Goal: Task Accomplishment & Management: Manage account settings

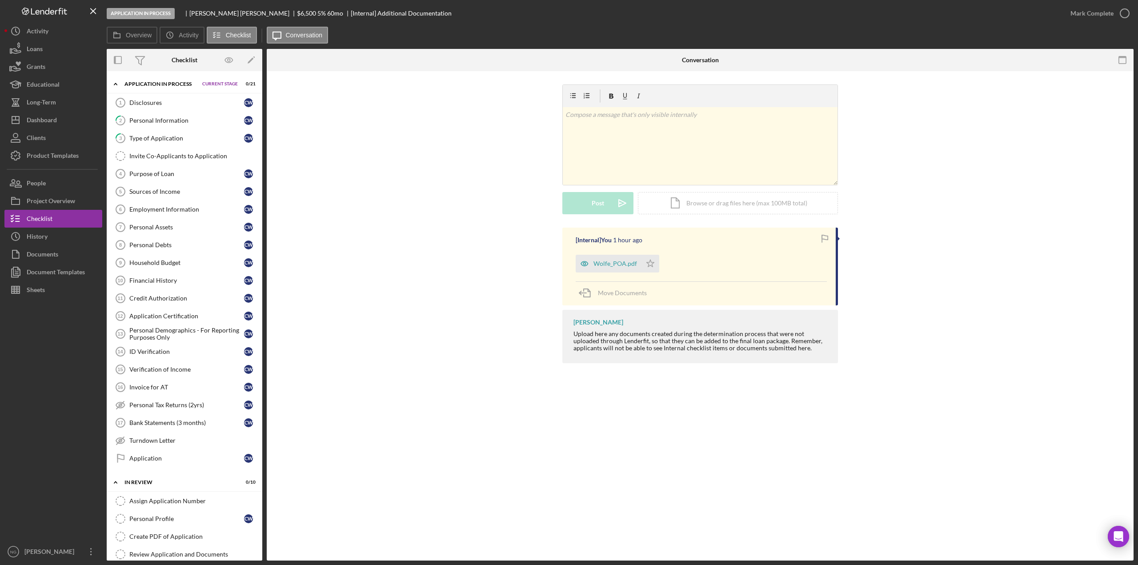
scroll to position [178, 0]
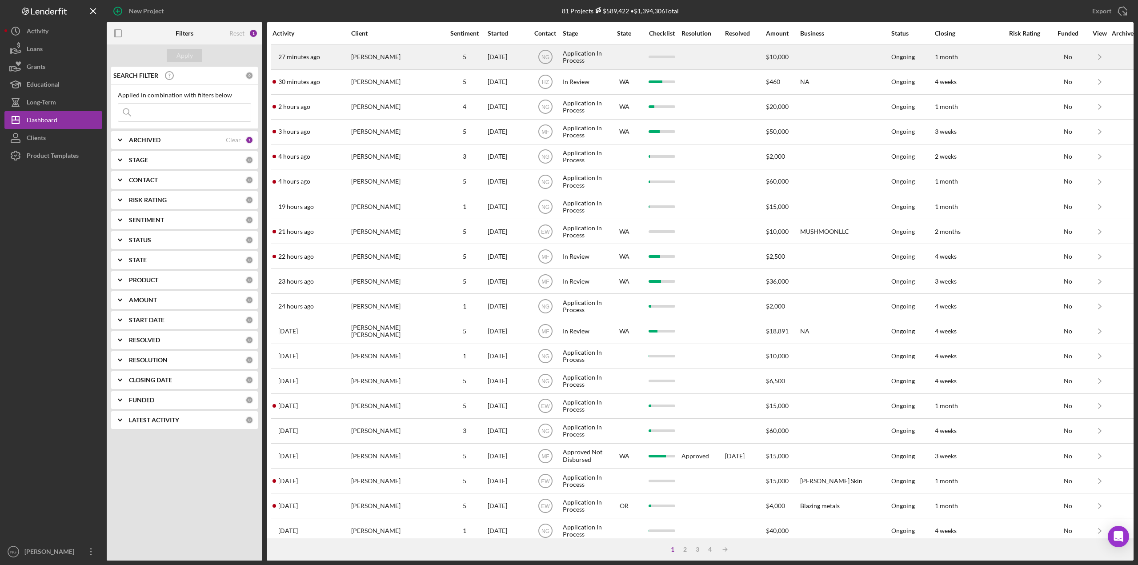
click at [413, 59] on div "Cynthia Tyson" at bounding box center [395, 57] width 89 height 24
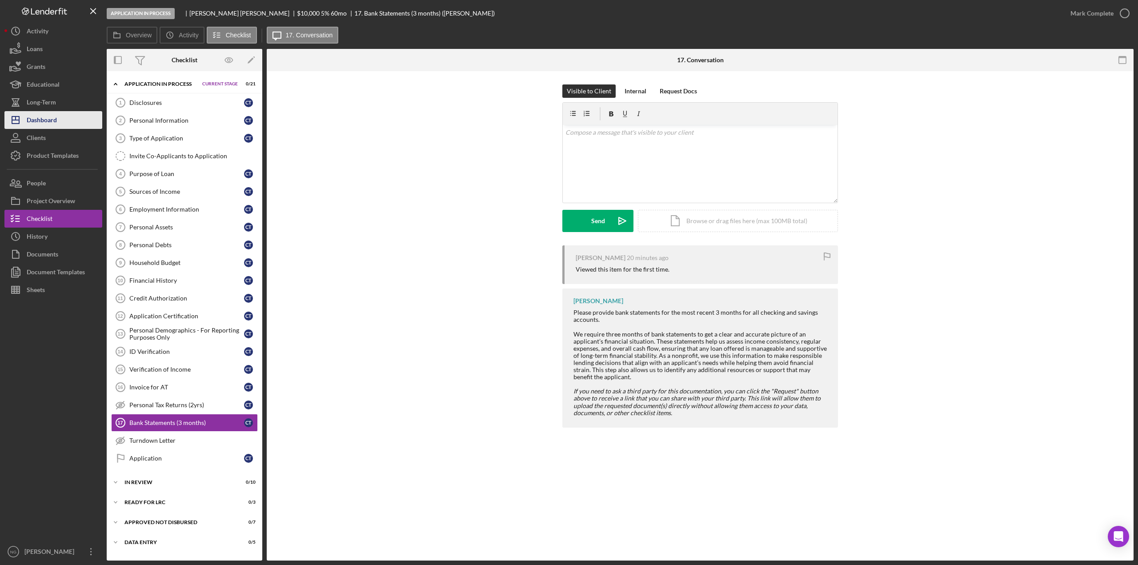
click at [36, 121] on div "Dashboard" at bounding box center [42, 121] width 30 height 20
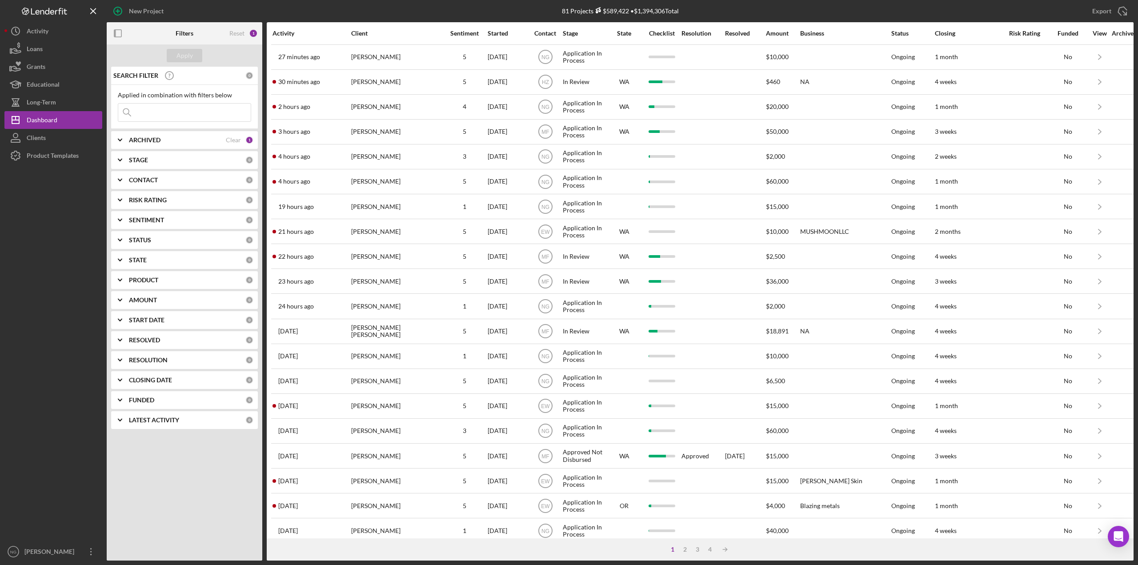
click at [184, 144] on div "ARCHIVED Clear 1" at bounding box center [191, 140] width 124 height 18
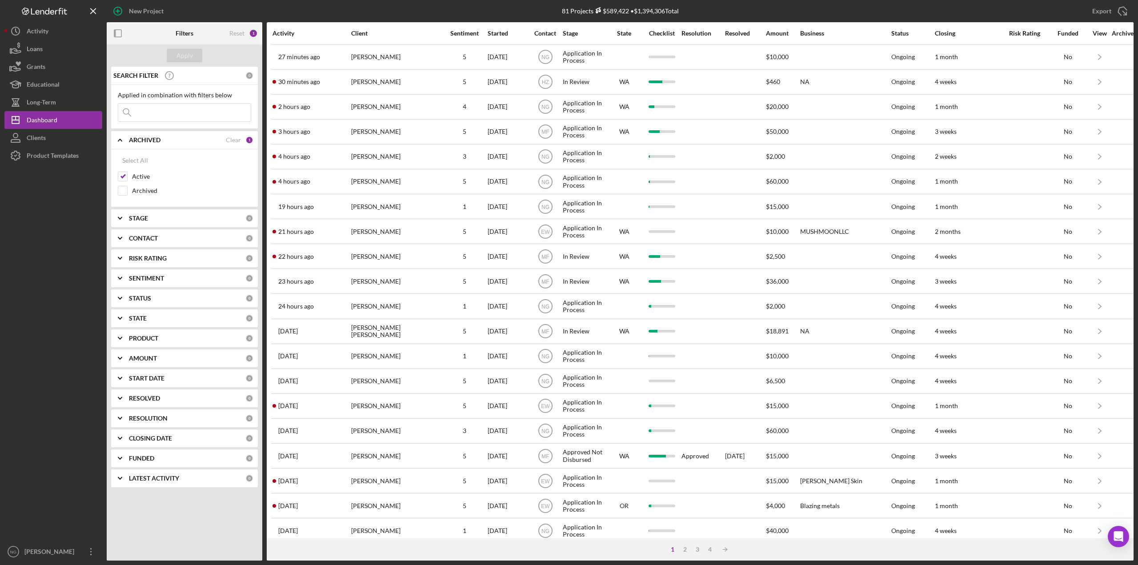
click at [184, 144] on div "ARCHIVED Clear 1" at bounding box center [191, 140] width 124 height 18
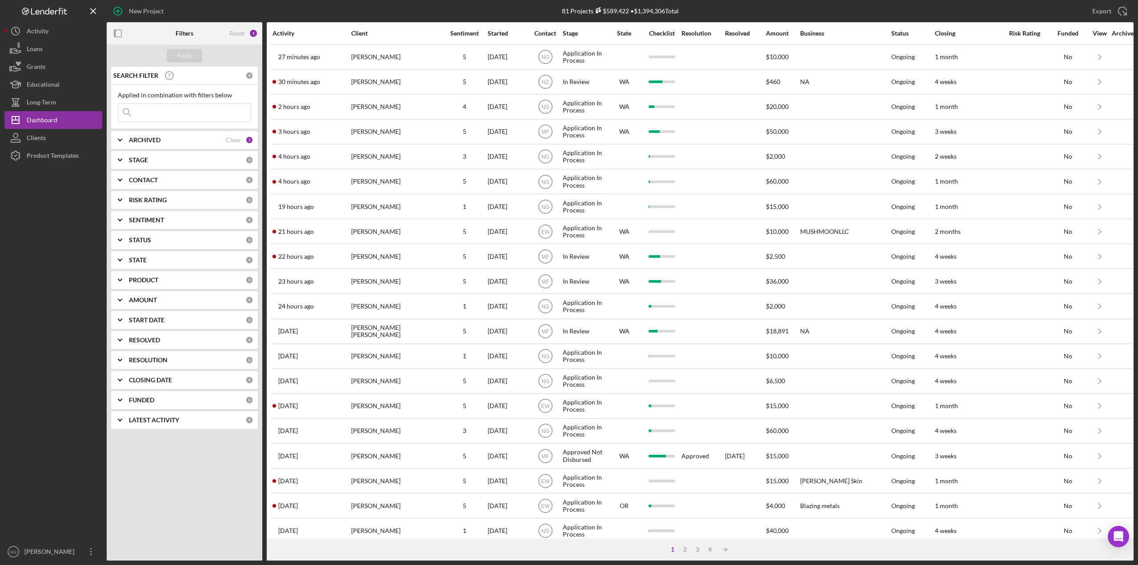
click at [158, 183] on b "CONTACT" at bounding box center [143, 179] width 29 height 7
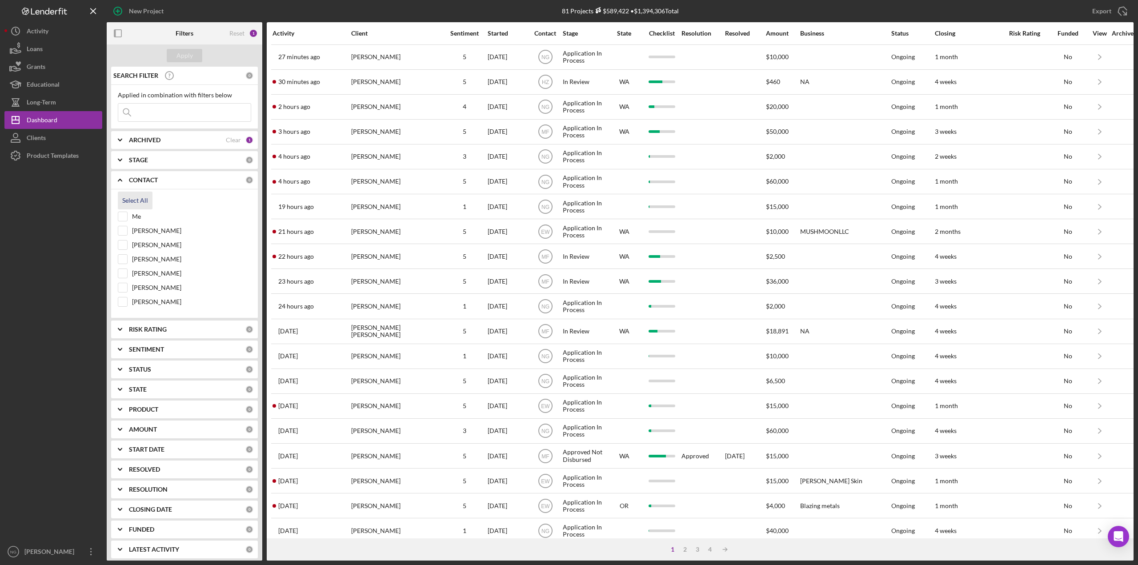
drag, startPoint x: 129, startPoint y: 218, endPoint x: 133, endPoint y: 202, distance: 16.5
click at [129, 217] on div "Me" at bounding box center [184, 219] width 133 height 14
click at [123, 214] on input "Me" at bounding box center [122, 216] width 9 height 9
checkbox input "true"
click at [185, 56] on div "Apply" at bounding box center [184, 55] width 16 height 13
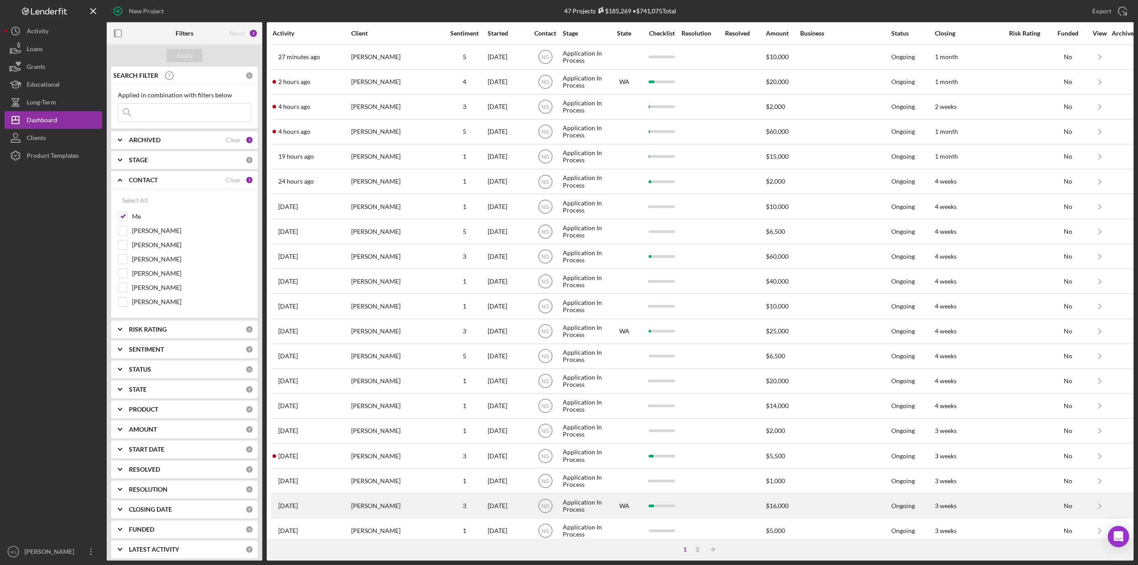
click at [416, 502] on div "Craig Norris" at bounding box center [395, 506] width 89 height 24
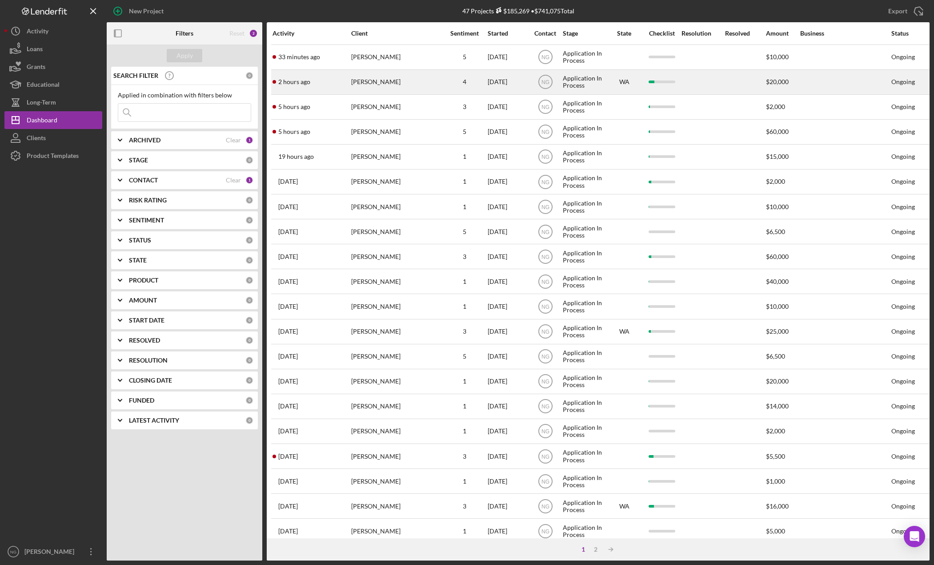
click at [317, 80] on div "2 hours ago [PERSON_NAME]" at bounding box center [312, 82] width 78 height 24
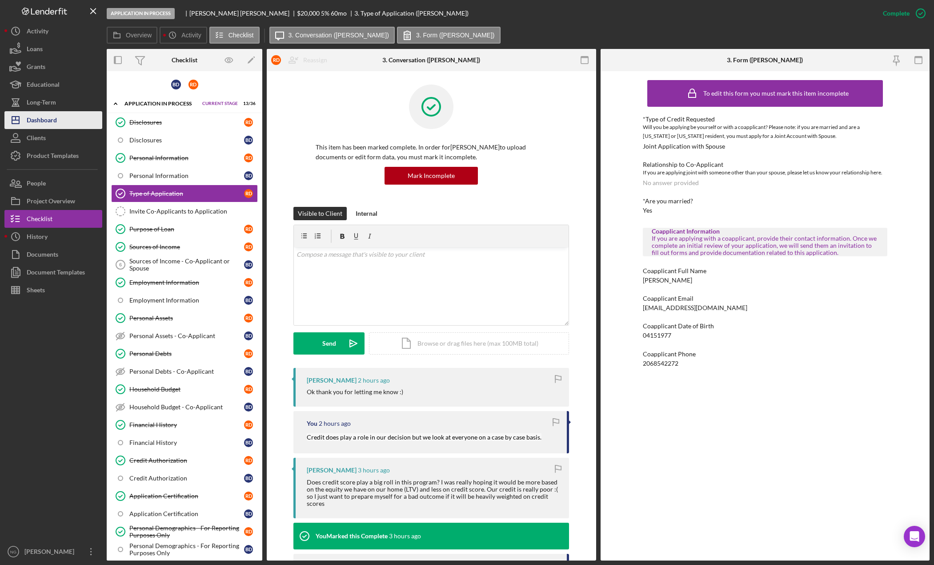
click at [68, 123] on button "Icon/Dashboard Dashboard" at bounding box center [53, 120] width 98 height 18
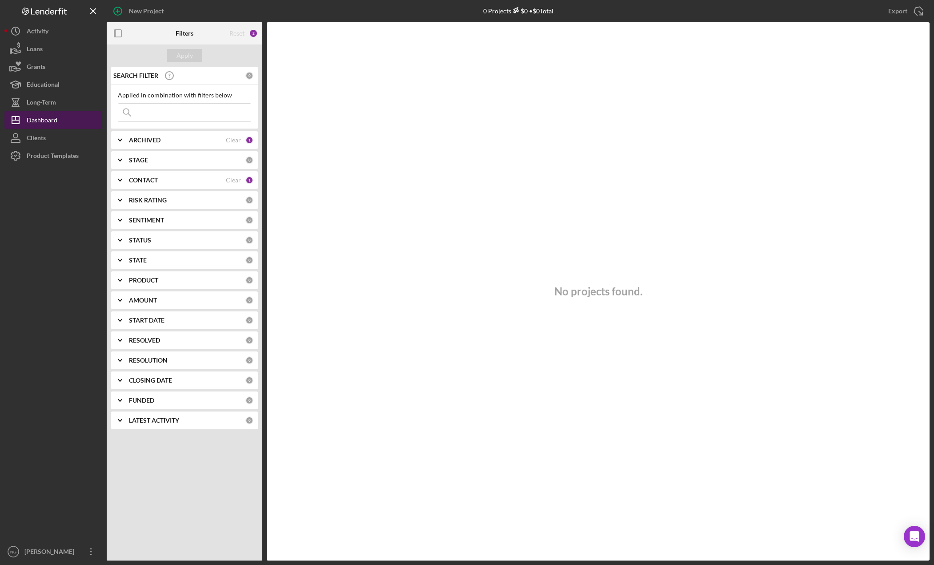
click at [68, 123] on button "Icon/Dashboard Dashboard" at bounding box center [53, 120] width 98 height 18
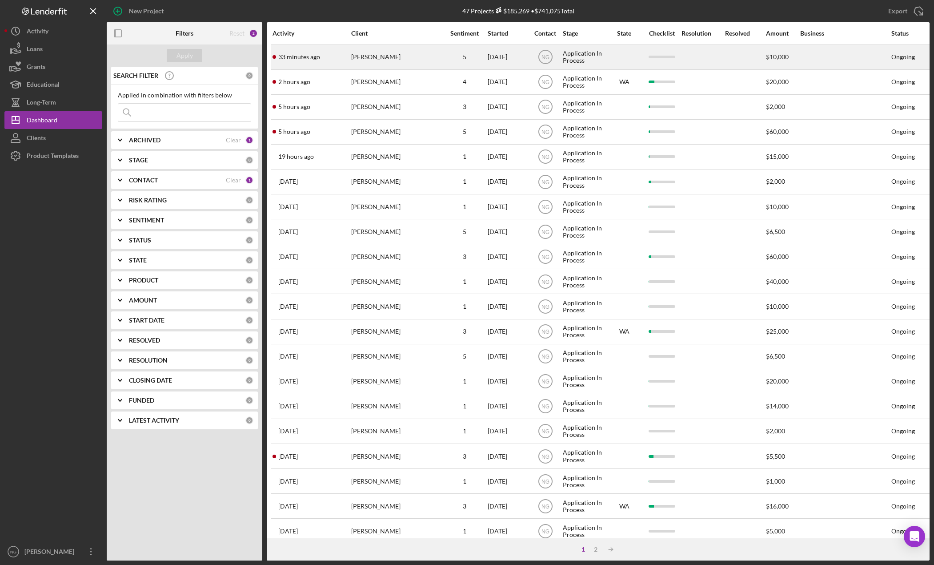
click at [396, 61] on div "[PERSON_NAME]" at bounding box center [395, 57] width 89 height 24
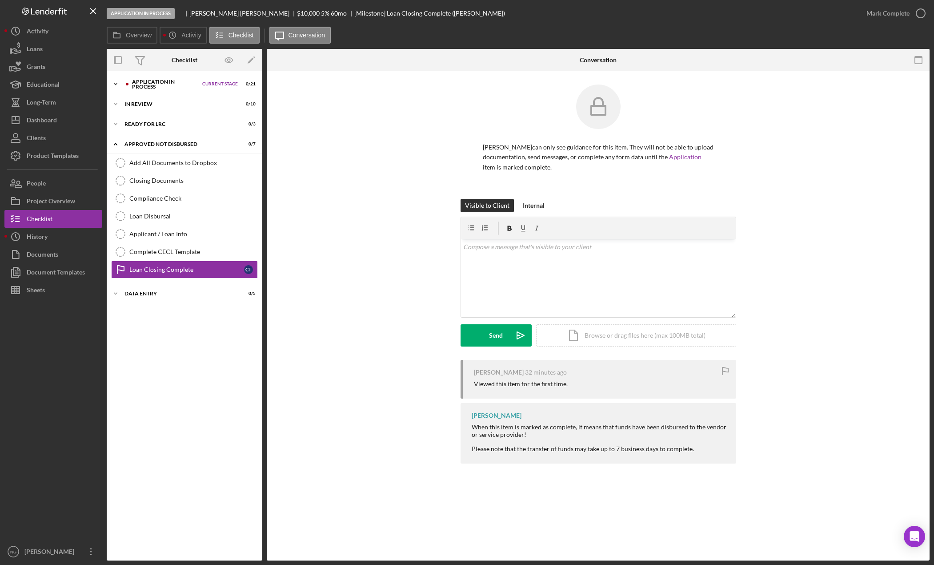
click at [176, 88] on div "Application In Process" at bounding box center [165, 84] width 66 height 10
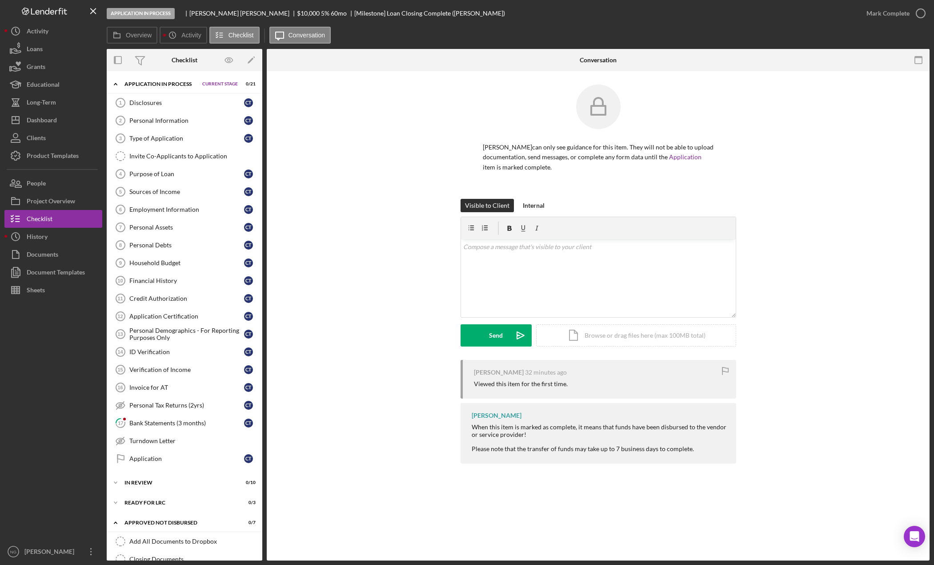
click at [367, 291] on div "Visible to Client Internal v Color teal Color pink Remove color Add row above A…" at bounding box center [598, 279] width 636 height 161
click at [51, 117] on div "Dashboard" at bounding box center [42, 121] width 30 height 20
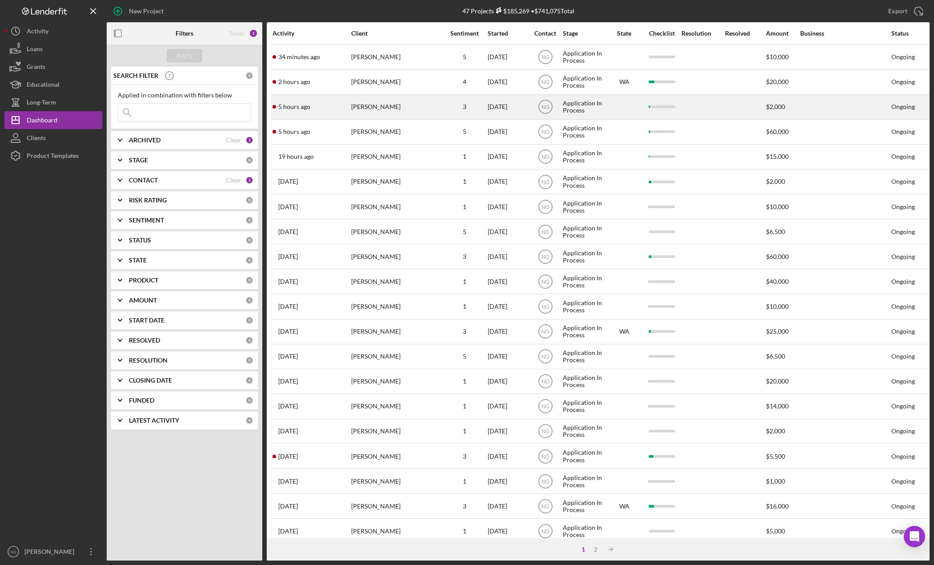
click at [418, 112] on div "Dixie gibson" at bounding box center [395, 107] width 89 height 24
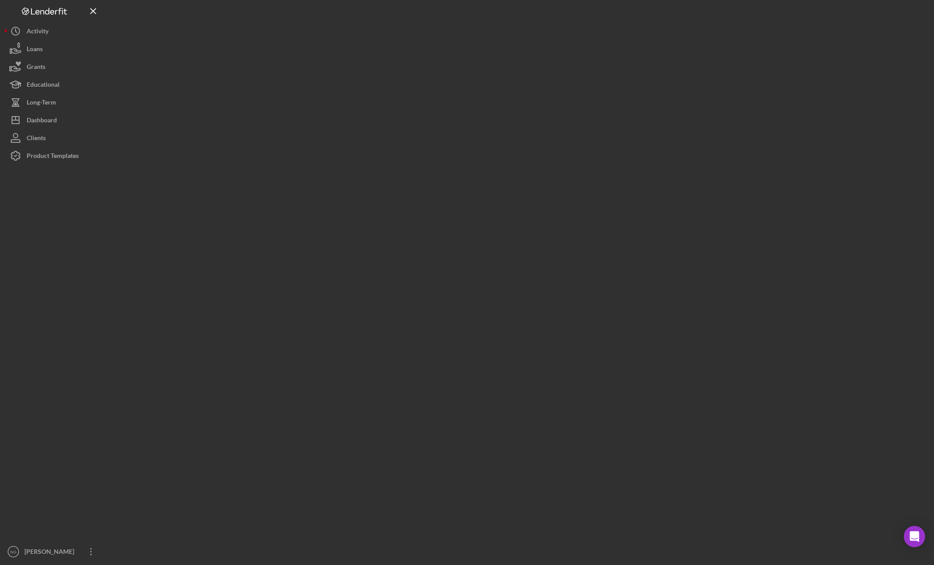
click at [418, 112] on div at bounding box center [518, 280] width 823 height 560
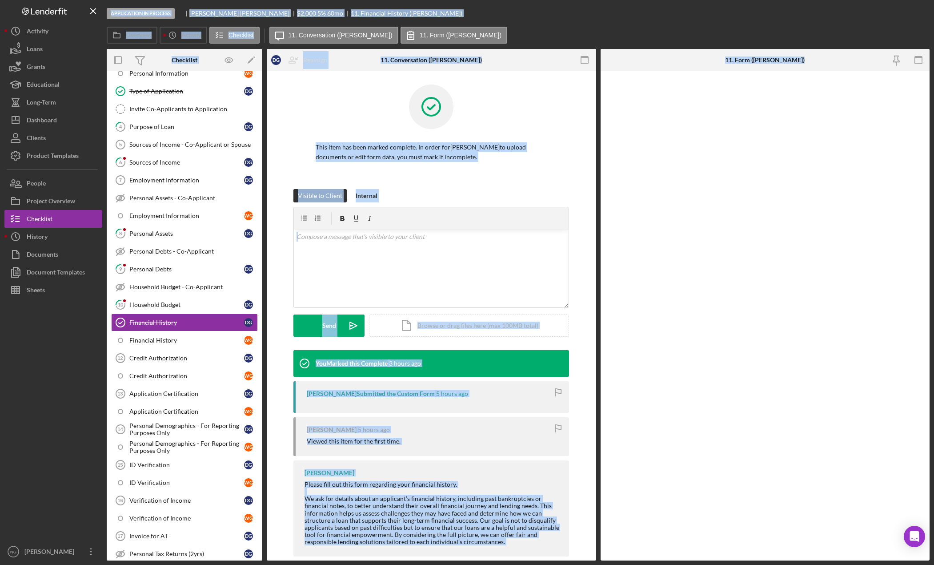
scroll to position [108, 0]
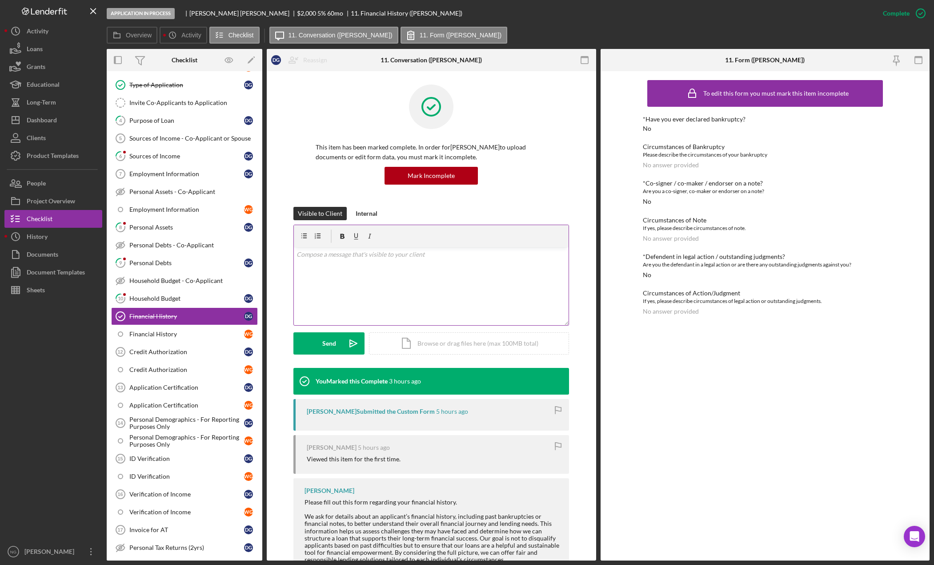
click at [476, 299] on div "v Color teal Color pink Remove color Add row above Add row below Add column bef…" at bounding box center [431, 286] width 275 height 78
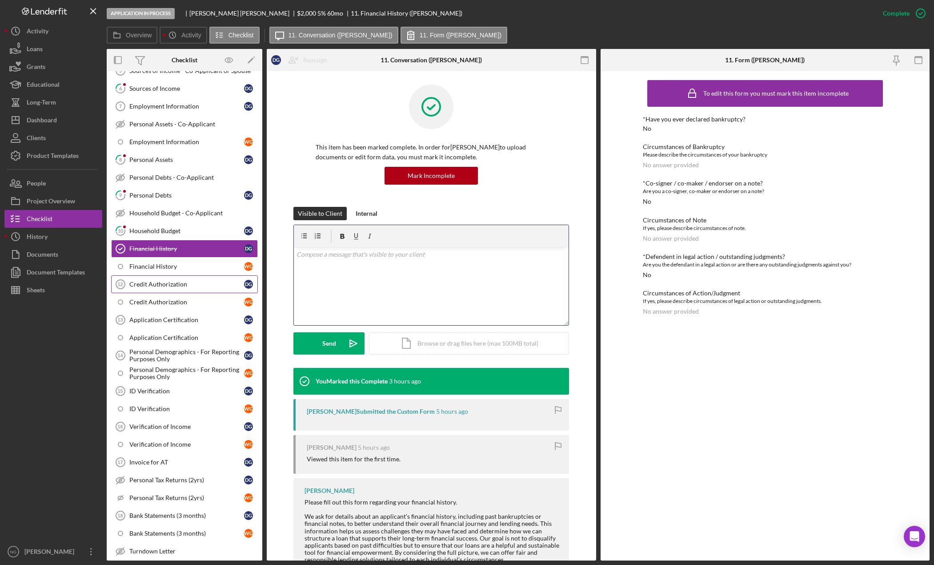
scroll to position [197, 0]
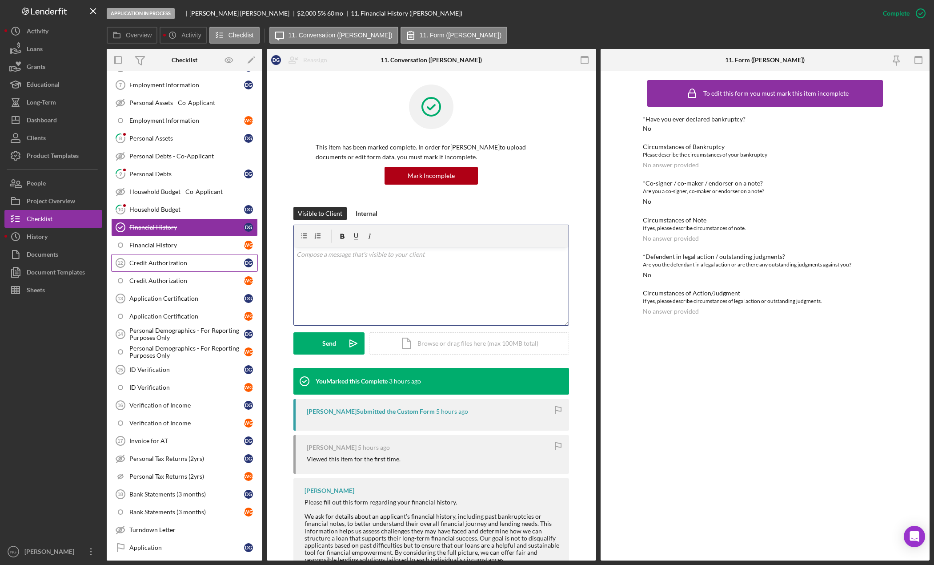
click at [217, 267] on link "Credit Authorization 12 Credit Authorization D g" at bounding box center [184, 263] width 147 height 18
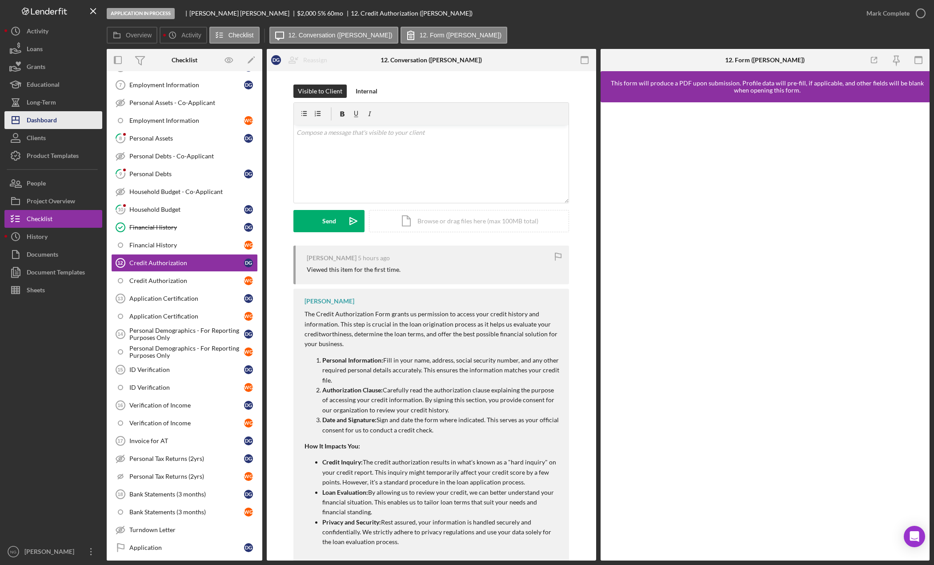
click at [46, 127] on div "Dashboard" at bounding box center [42, 121] width 30 height 20
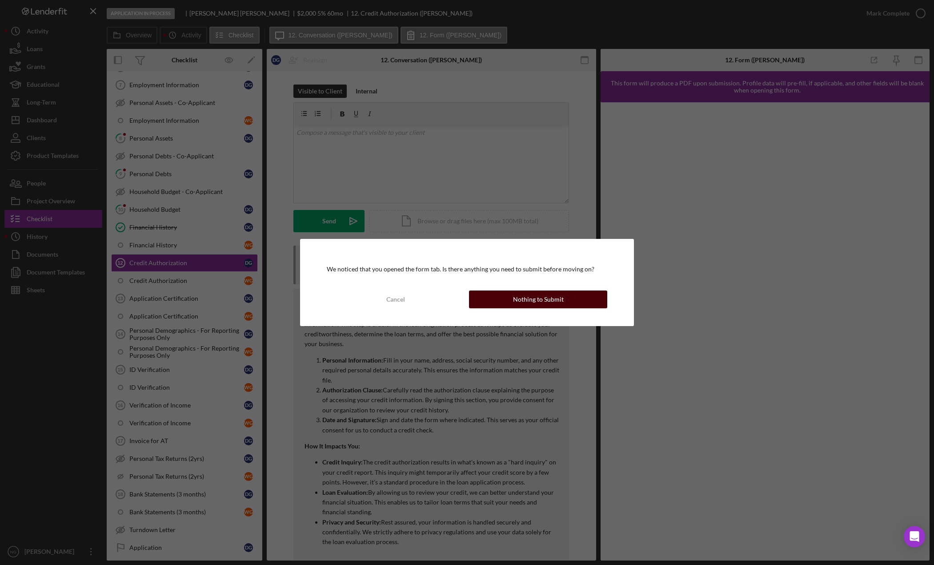
click at [556, 302] on div "Nothing to Submit" at bounding box center [538, 299] width 51 height 18
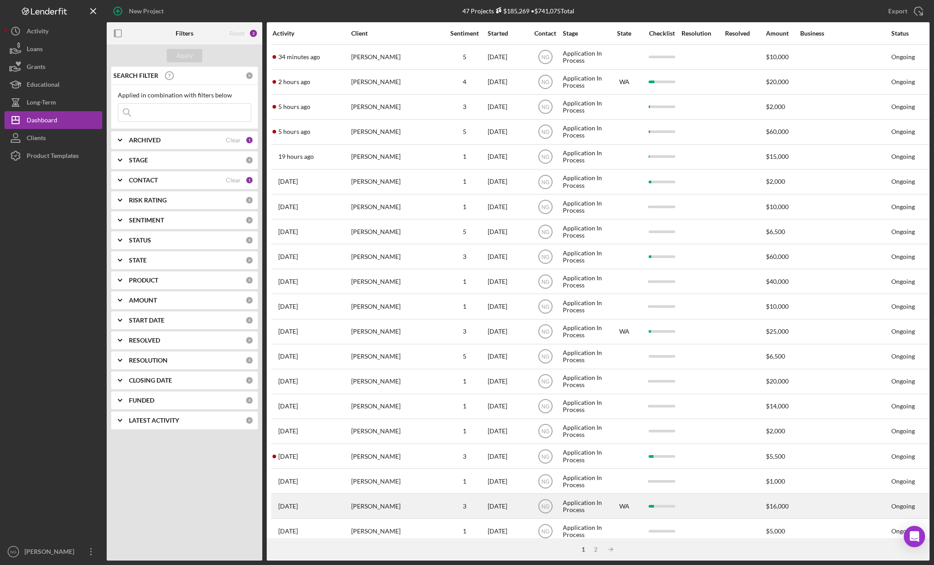
click at [386, 510] on div "Craig Norris" at bounding box center [395, 506] width 89 height 24
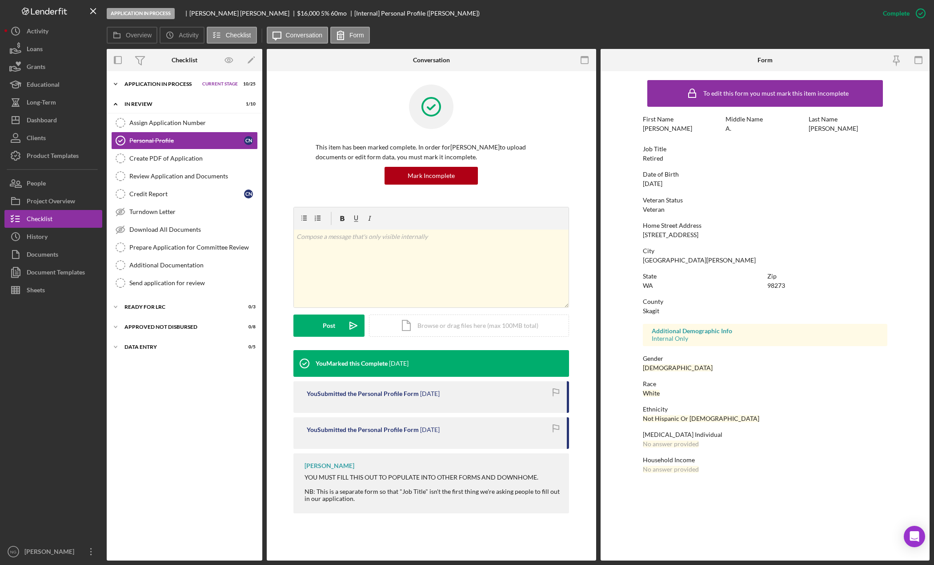
click at [166, 85] on div "Application In Process" at bounding box center [160, 83] width 73 height 5
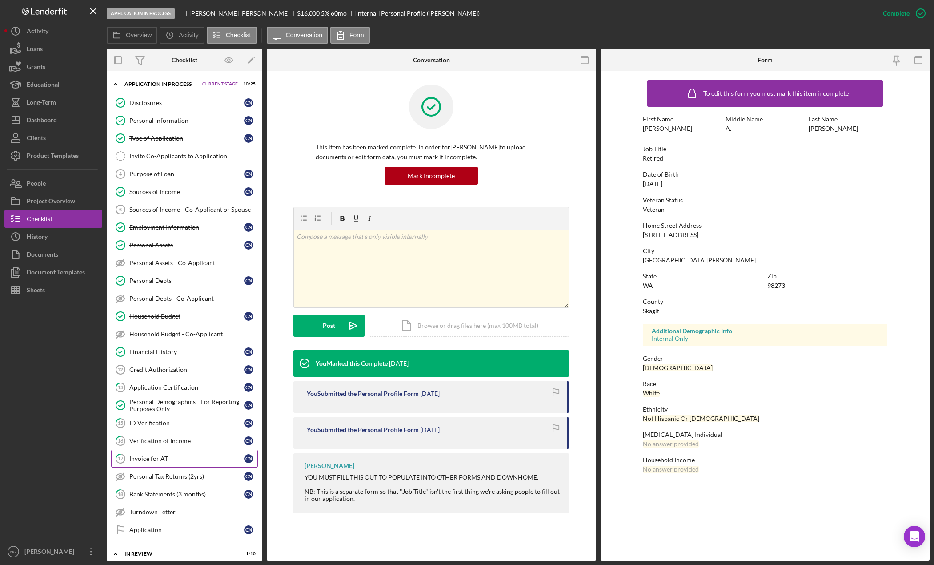
click at [180, 465] on link "17 Invoice for AT C N" at bounding box center [184, 458] width 147 height 18
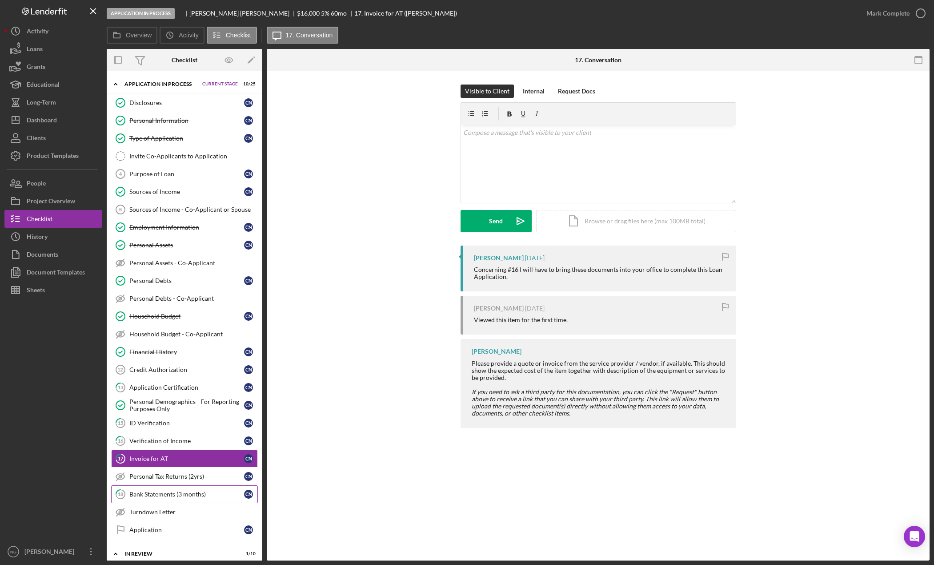
click at [155, 491] on div "Bank Statements (3 months)" at bounding box center [186, 493] width 115 height 7
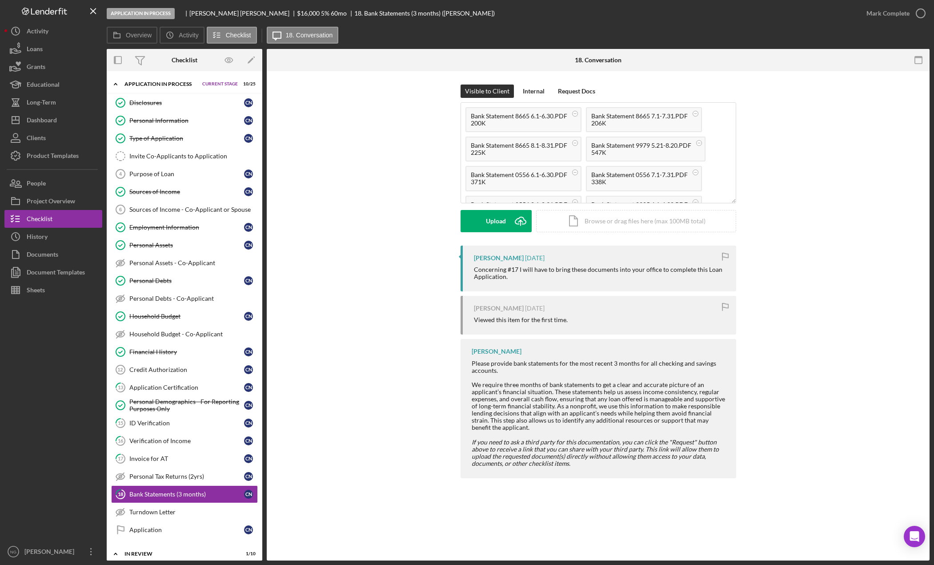
drag, startPoint x: 40, startPoint y: 331, endPoint x: 33, endPoint y: 342, distance: 12.6
click at [33, 342] on div at bounding box center [53, 421] width 98 height 244
click at [505, 225] on div "Upload" at bounding box center [496, 221] width 20 height 22
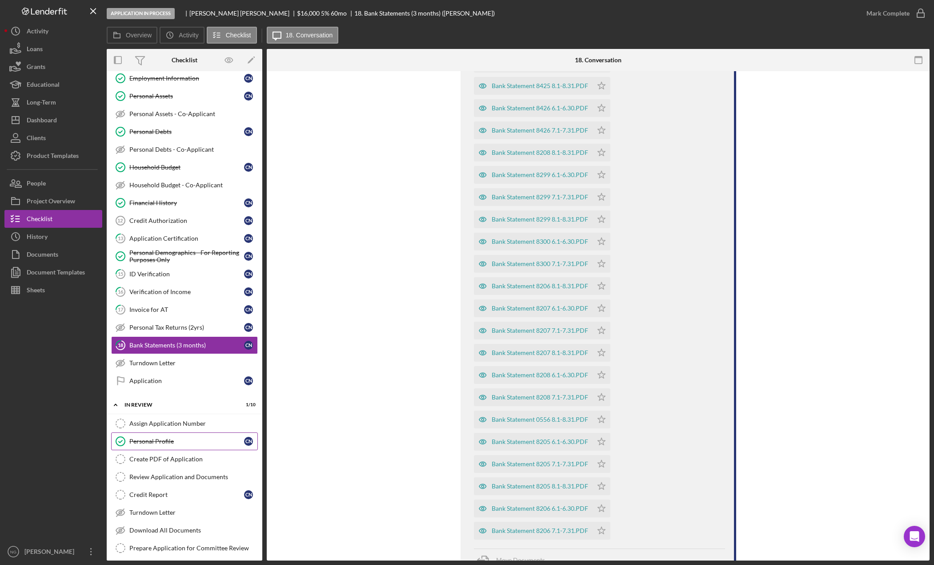
scroll to position [133, 0]
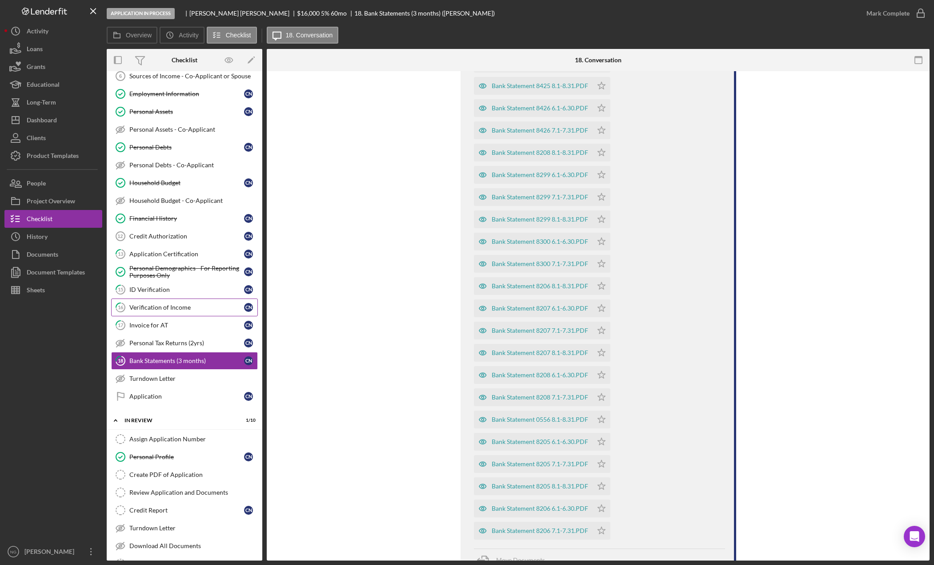
click at [170, 309] on div "Verification of Income" at bounding box center [186, 307] width 115 height 7
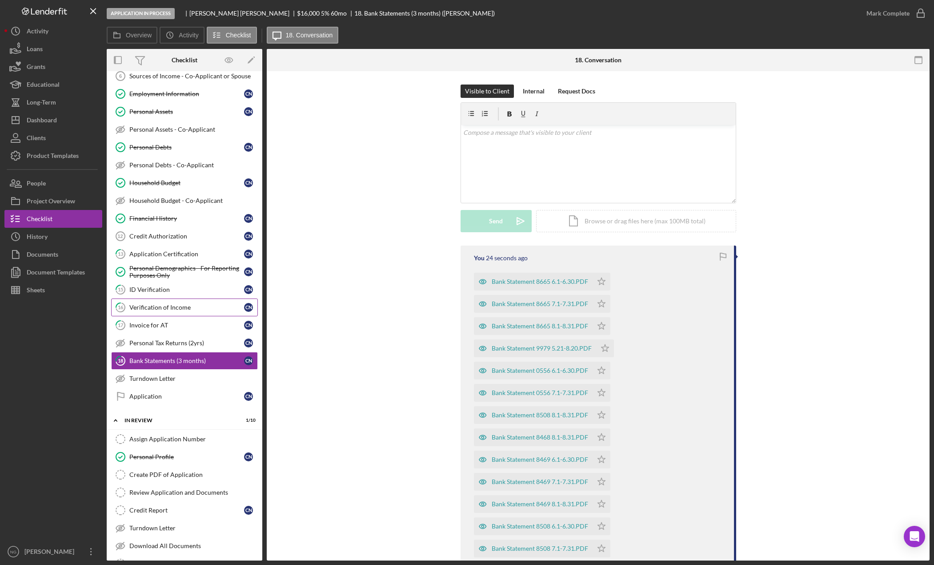
click at [170, 309] on div "Verification of Income" at bounding box center [186, 307] width 115 height 7
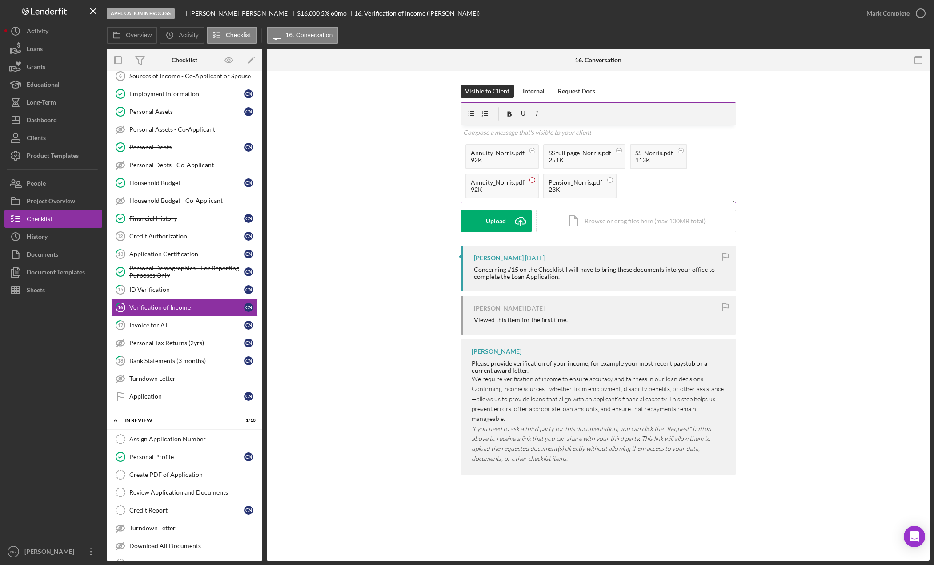
click at [529, 179] on circle at bounding box center [531, 179] width 5 height 5
click at [499, 221] on div "Upload" at bounding box center [496, 221] width 20 height 22
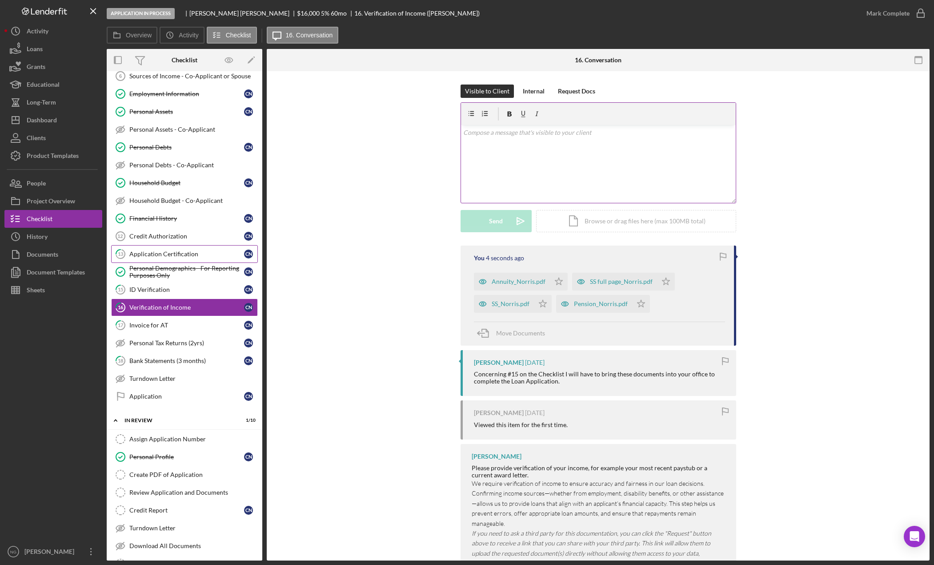
click at [201, 255] on div "Application Certification" at bounding box center [186, 253] width 115 height 7
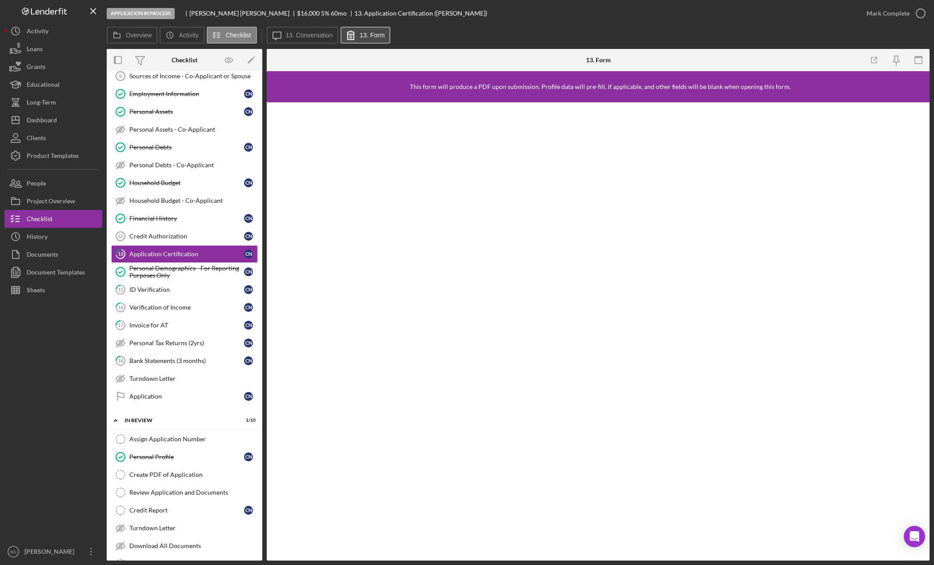
click at [368, 35] on label "13. Form" at bounding box center [372, 35] width 25 height 7
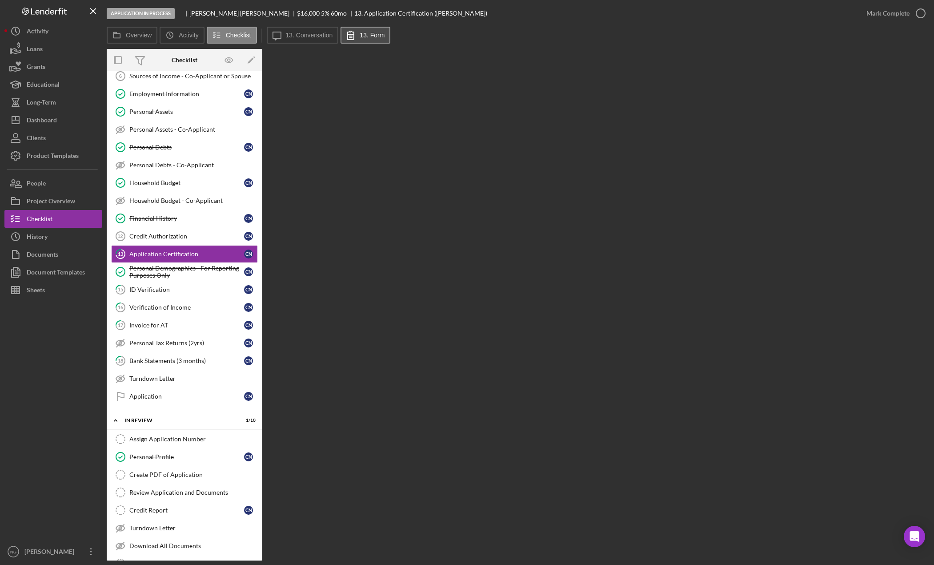
click at [368, 35] on label "13. Form" at bounding box center [372, 35] width 25 height 7
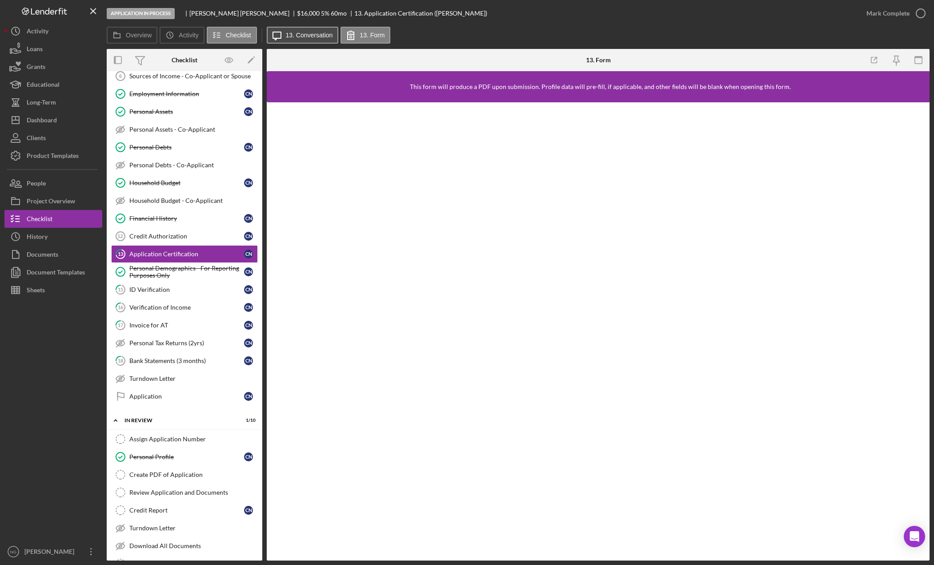
click at [307, 39] on button "Icon/Message 13. Conversation" at bounding box center [303, 35] width 72 height 17
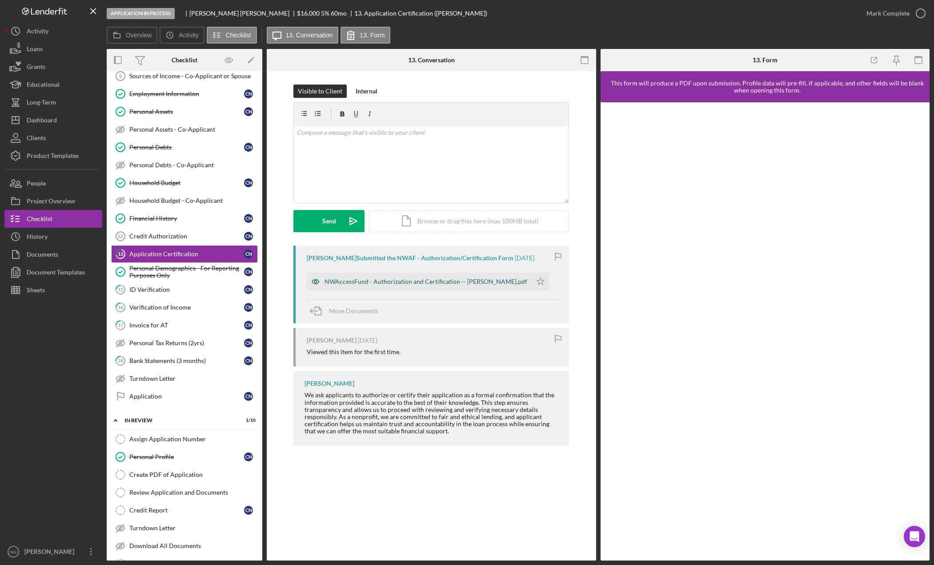
click at [388, 281] on div "NWAccessFund - Authorization and Certification -- Craig Norris.pdf" at bounding box center [426, 281] width 203 height 7
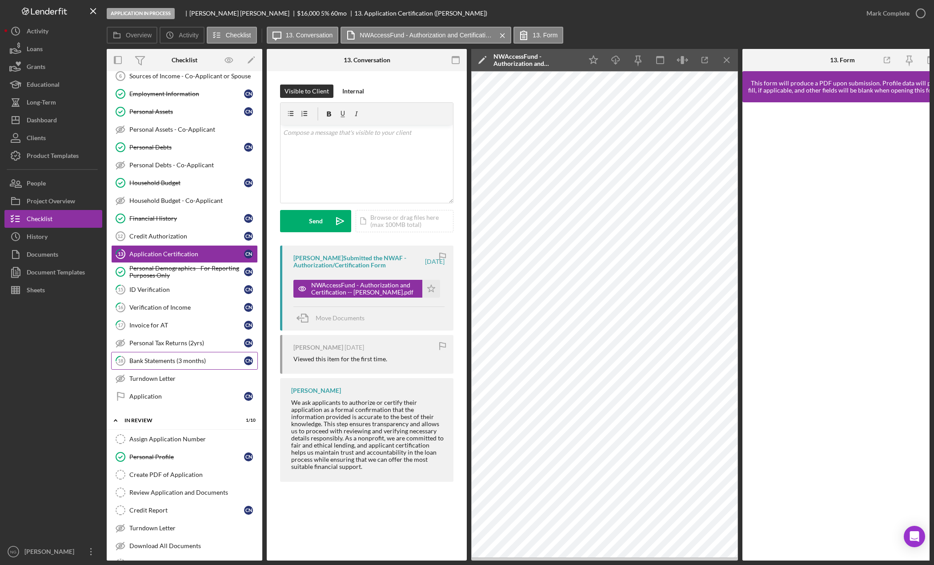
click at [151, 360] on div "Bank Statements (3 months)" at bounding box center [186, 360] width 115 height 7
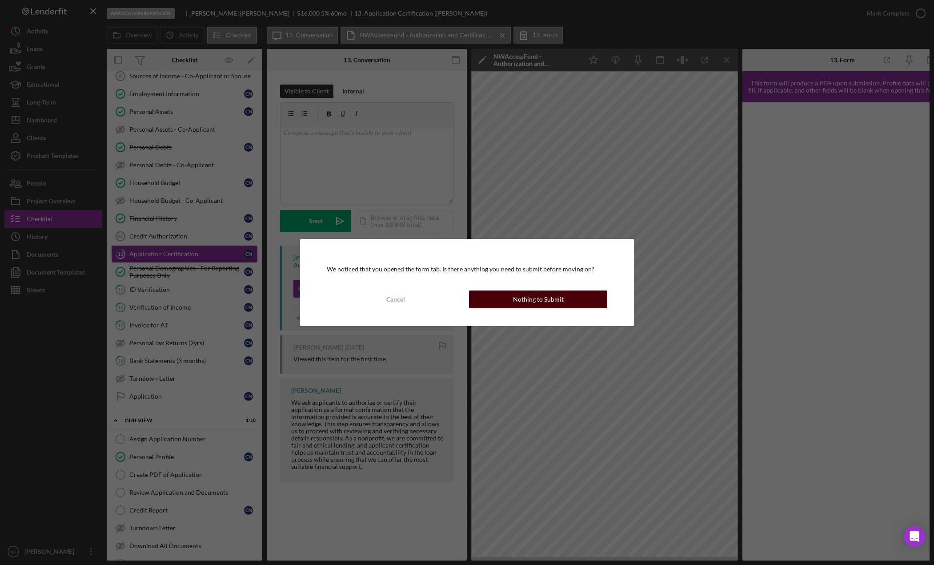
click at [520, 301] on div "Nothing to Submit" at bounding box center [538, 299] width 51 height 18
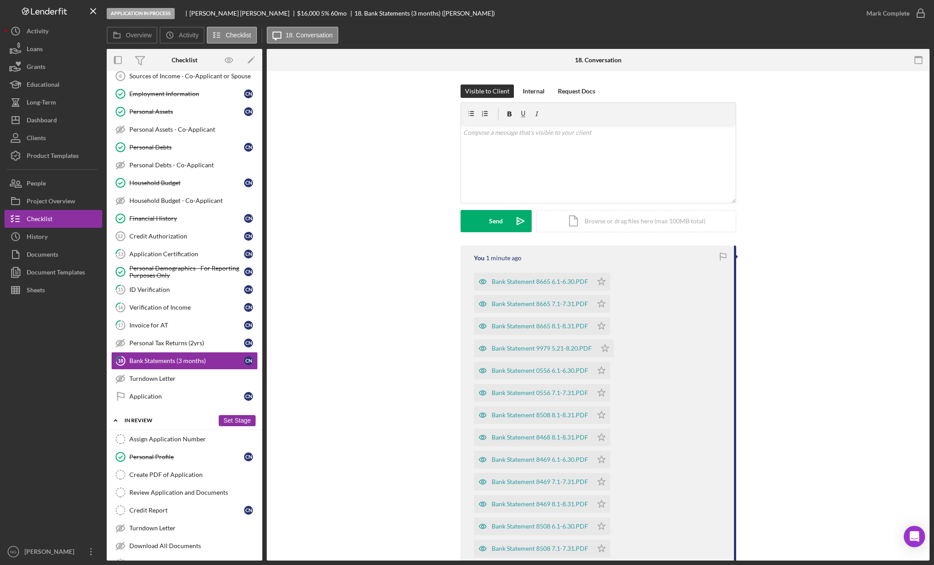
scroll to position [250, 0]
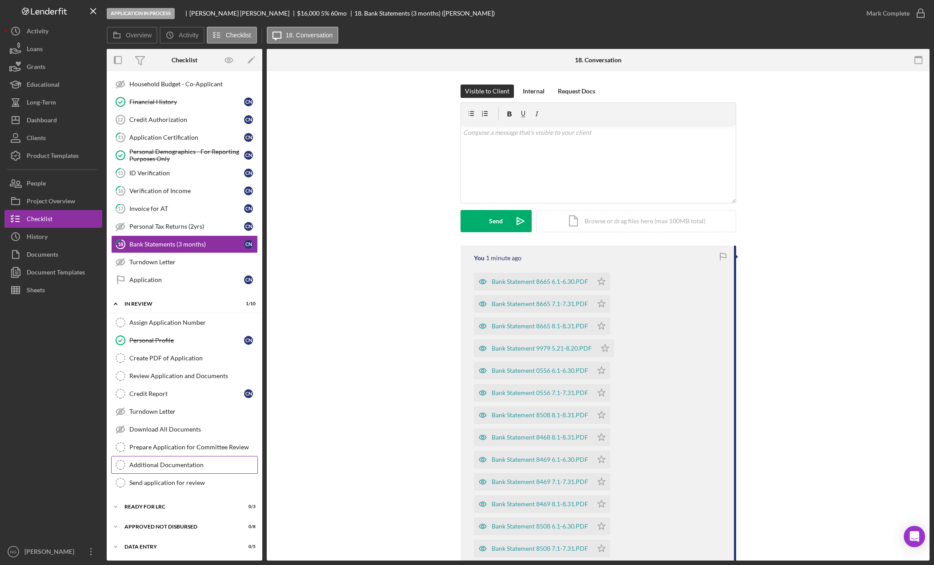
click at [164, 469] on link "Additional Documentation Additional Documentation" at bounding box center [184, 465] width 147 height 18
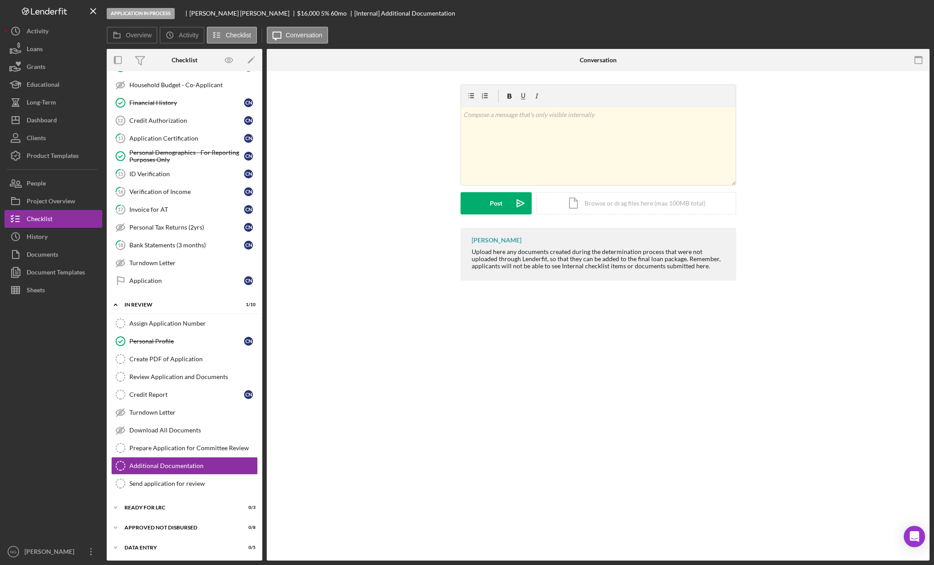
scroll to position [250, 0]
click at [162, 241] on div "Bank Statements (3 months)" at bounding box center [186, 244] width 115 height 7
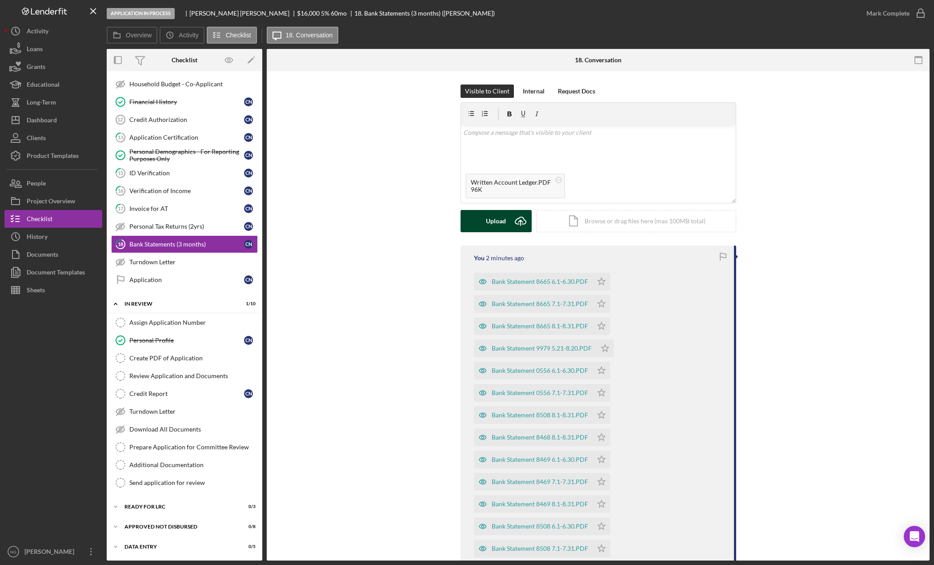
click at [509, 228] on icon "Icon/Upload" at bounding box center [520, 221] width 22 height 22
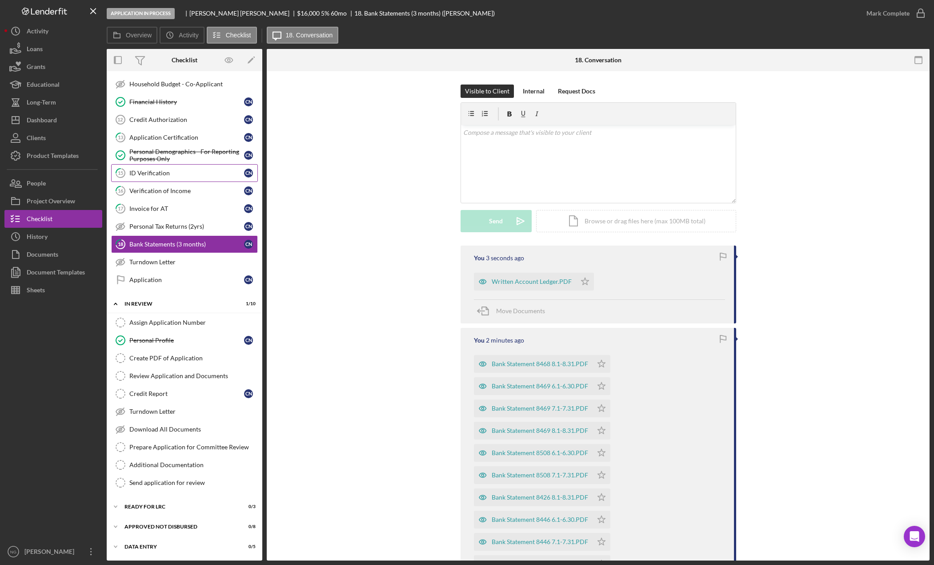
click at [192, 171] on div "ID Verification" at bounding box center [186, 172] width 115 height 7
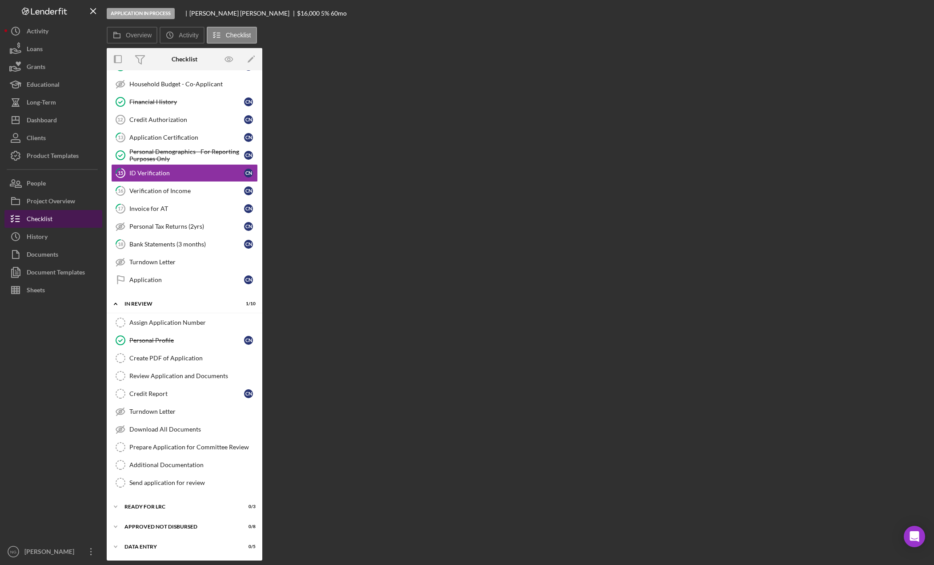
scroll to position [250, 0]
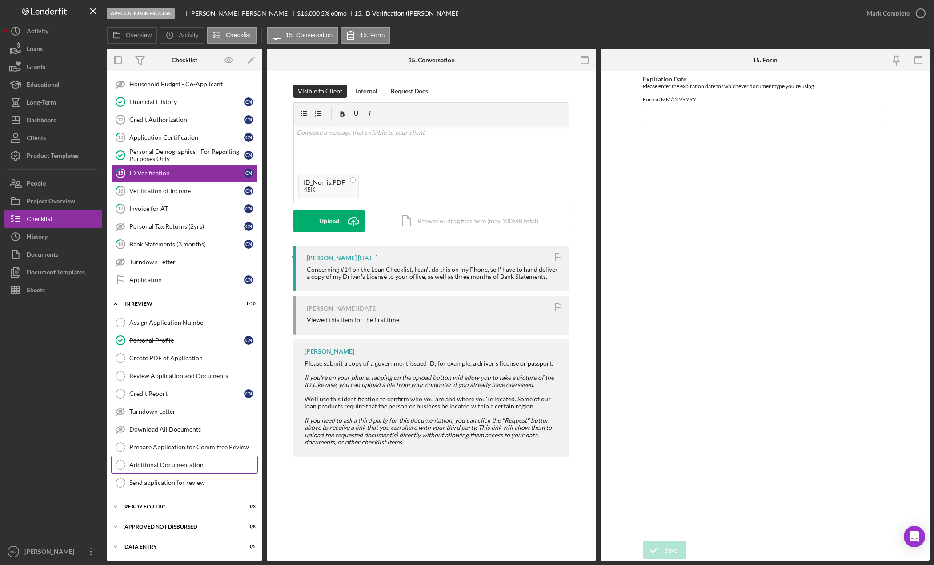
click at [156, 468] on div "Additional Documentation" at bounding box center [193, 464] width 128 height 7
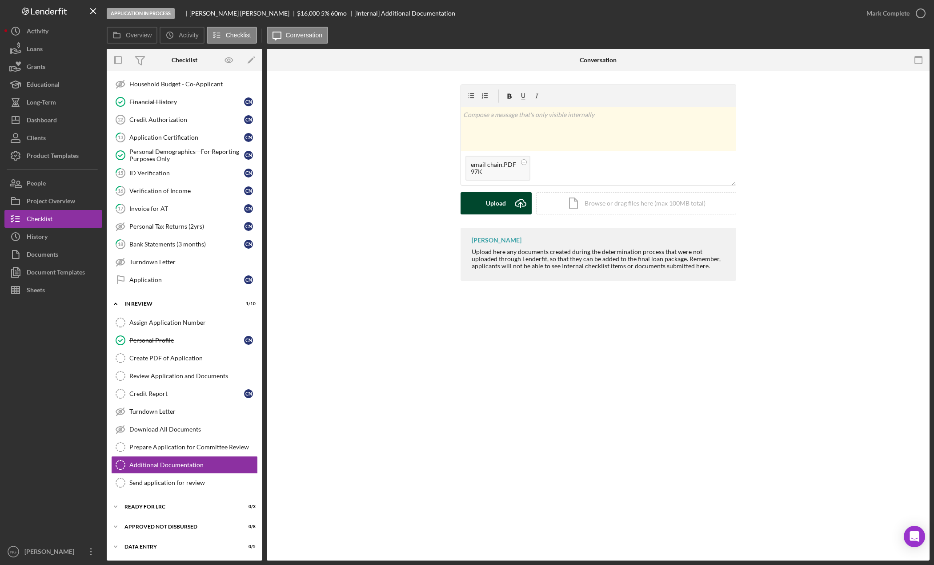
click at [491, 200] on div "Upload" at bounding box center [496, 203] width 20 height 22
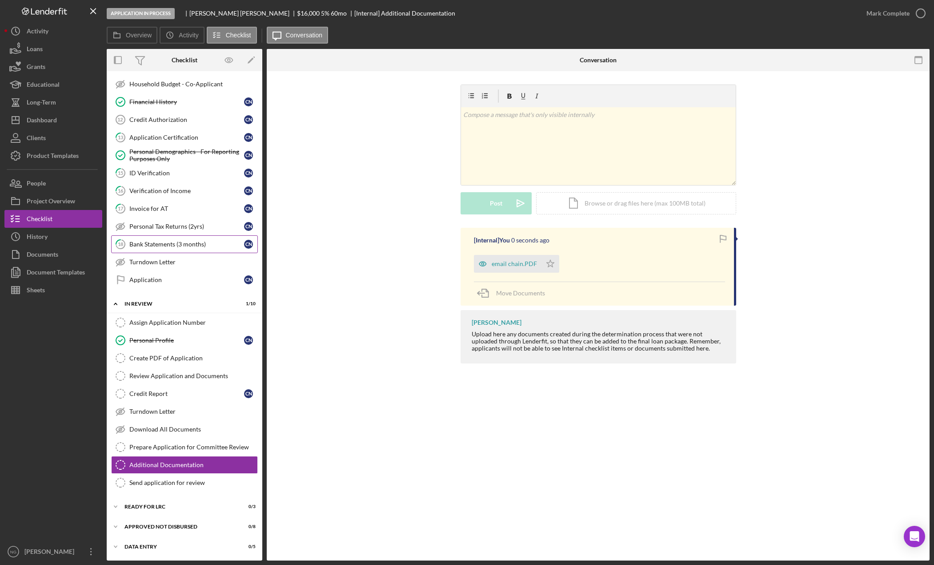
click at [174, 248] on div "Bank Statements (3 months)" at bounding box center [186, 244] width 115 height 7
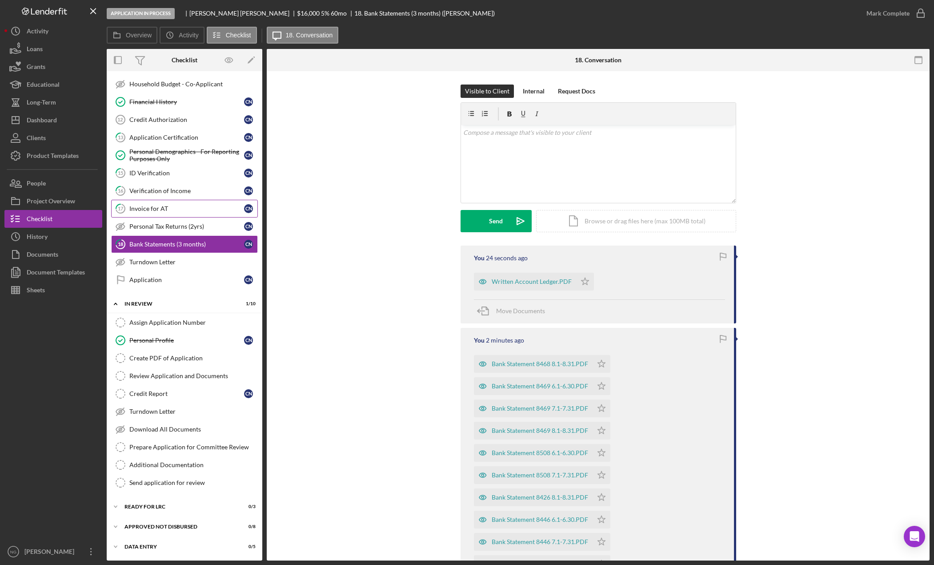
click at [156, 207] on div "Invoice for AT" at bounding box center [186, 208] width 115 height 7
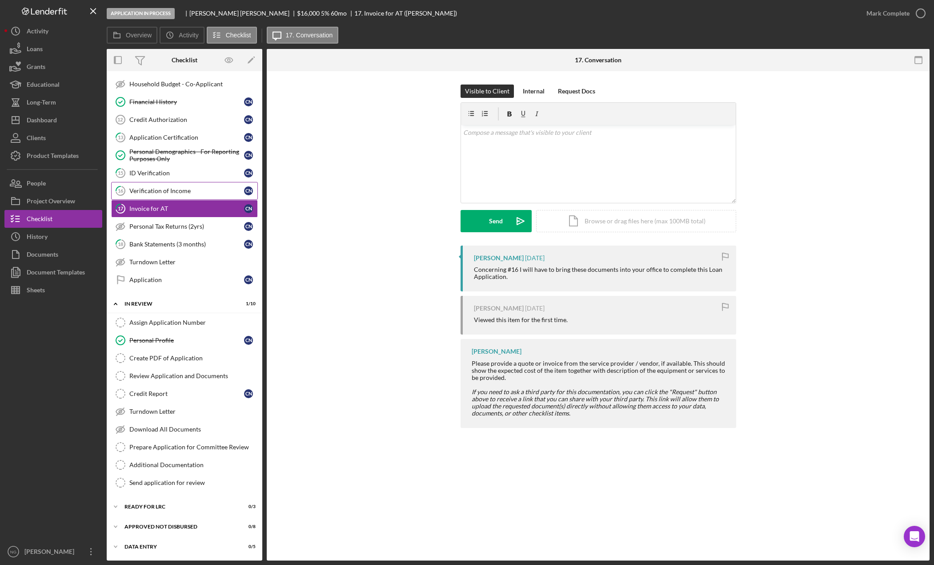
click at [162, 196] on link "16 Verification of Income C N" at bounding box center [184, 191] width 147 height 18
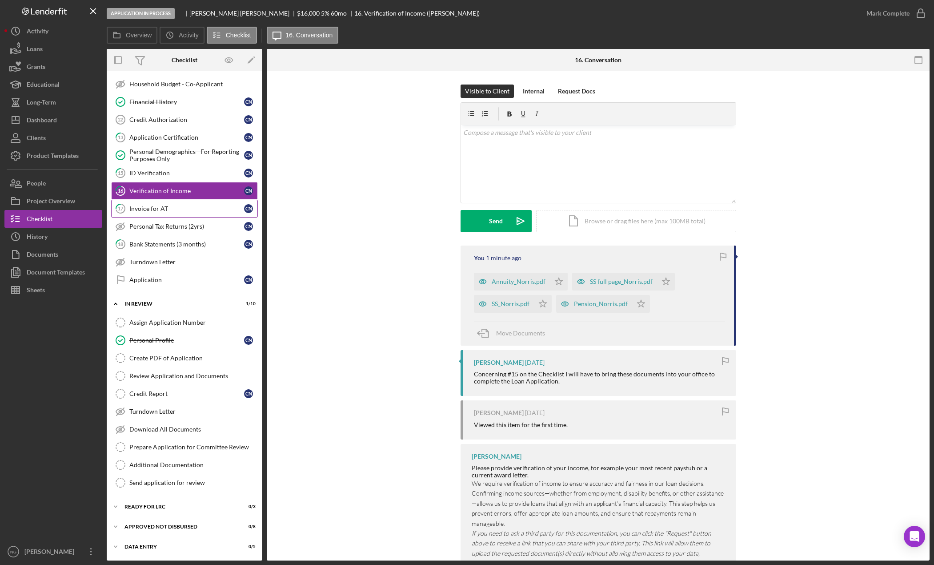
click at [176, 209] on div "Invoice for AT" at bounding box center [186, 208] width 115 height 7
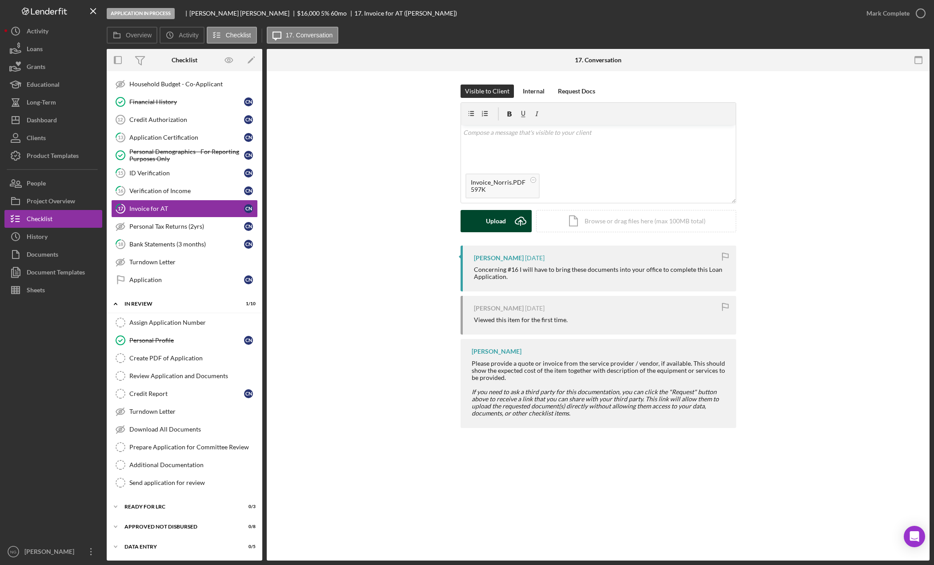
click at [512, 226] on icon "Icon/Upload" at bounding box center [520, 221] width 22 height 22
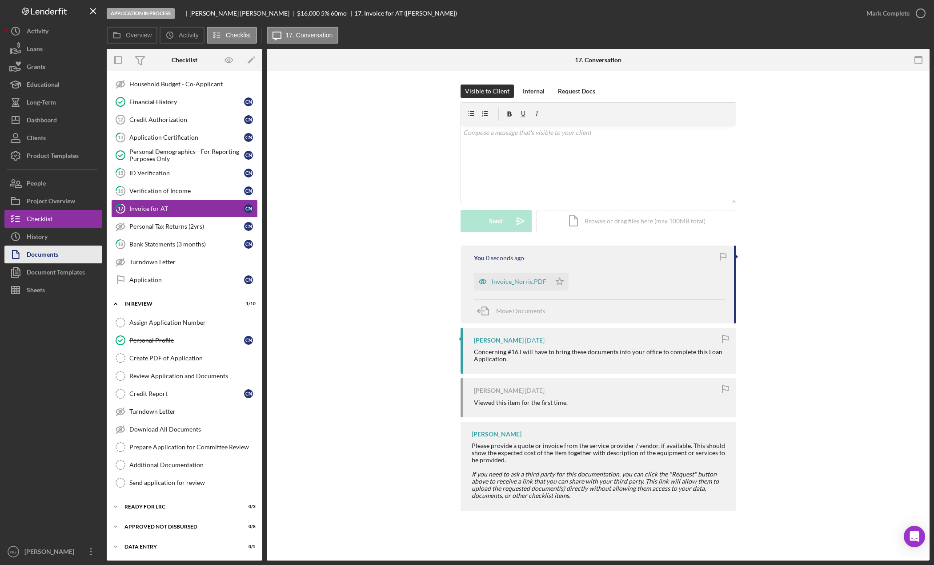
click at [60, 255] on button "Documents" at bounding box center [53, 254] width 98 height 18
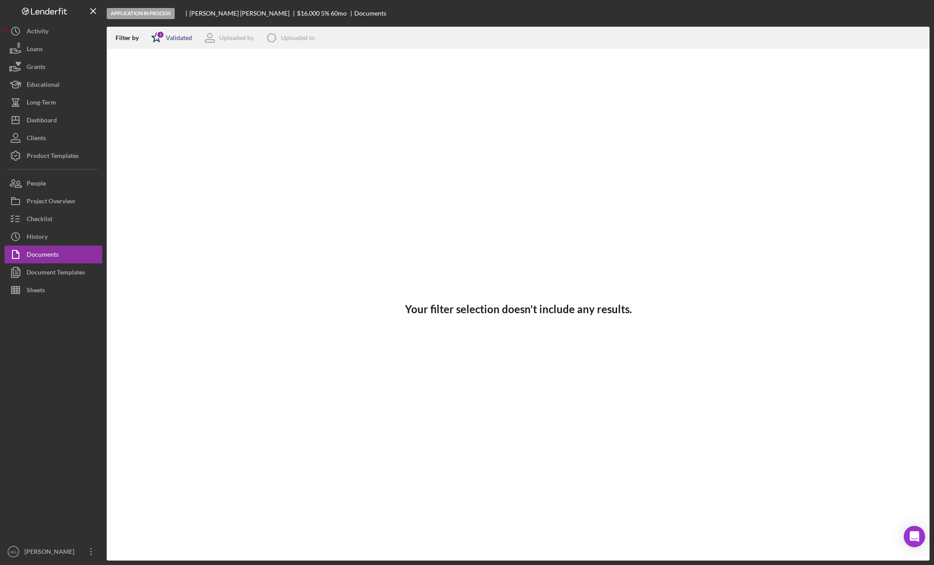
click at [179, 37] on div "Validated" at bounding box center [179, 37] width 26 height 7
click at [174, 83] on div "Not validated" at bounding box center [183, 84] width 37 height 7
checkbox input "true"
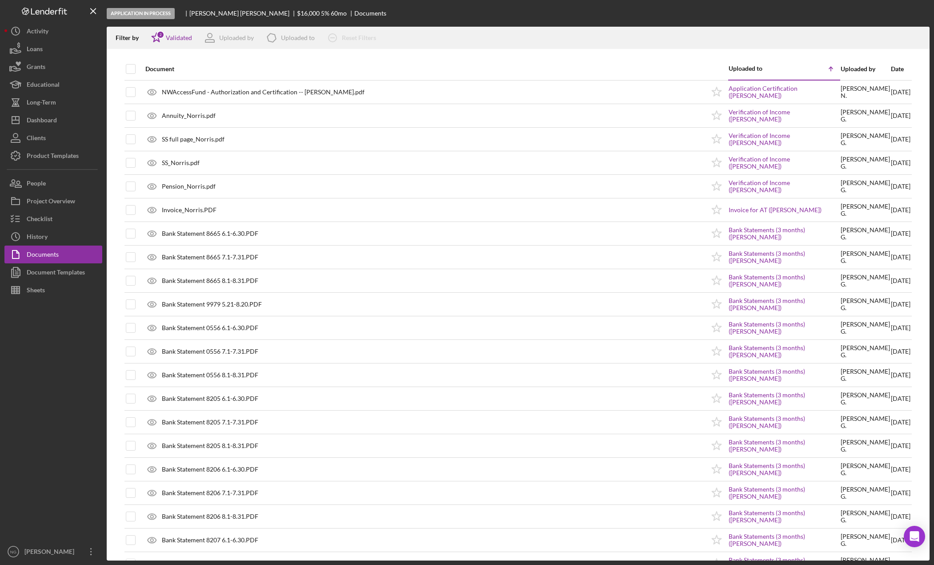
click at [517, 14] on div "Application In Process Craig Norris $16,000 $4,000 5 % 60 mo Documents" at bounding box center [518, 13] width 823 height 27
click at [82, 378] on div at bounding box center [53, 421] width 98 height 244
click at [48, 125] on div "Dashboard" at bounding box center [42, 121] width 30 height 20
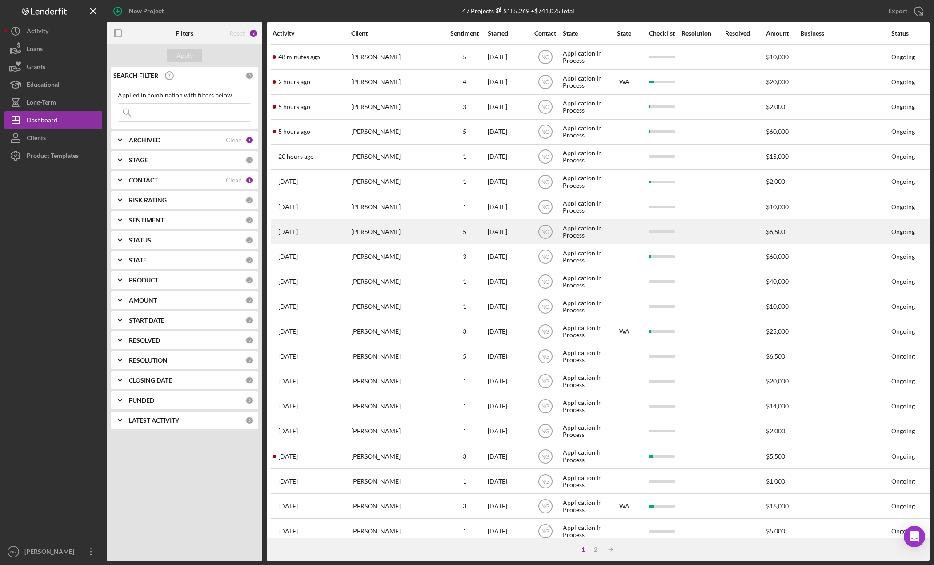
click at [387, 229] on div "Corinne H. Wolfe" at bounding box center [395, 232] width 89 height 24
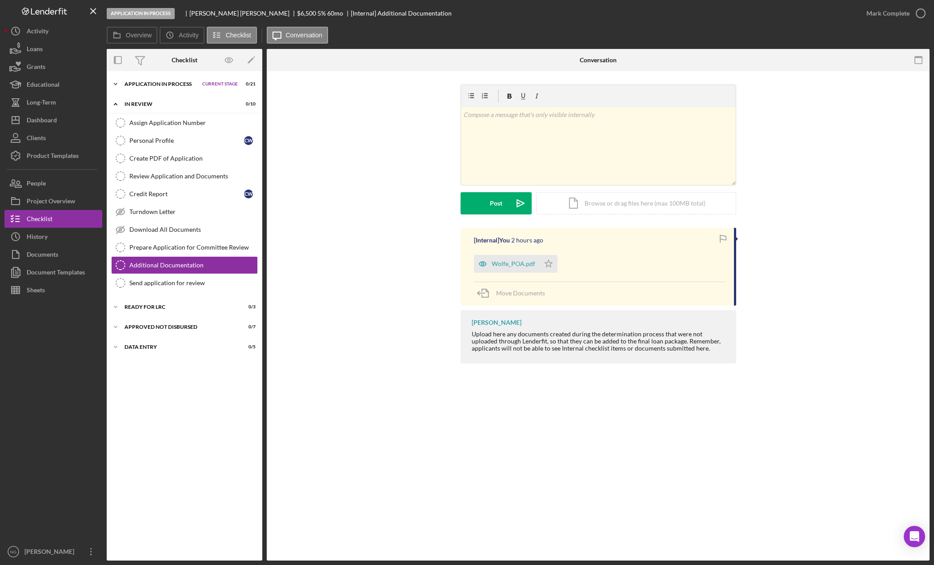
click at [180, 85] on div "Application In Process" at bounding box center [160, 83] width 73 height 5
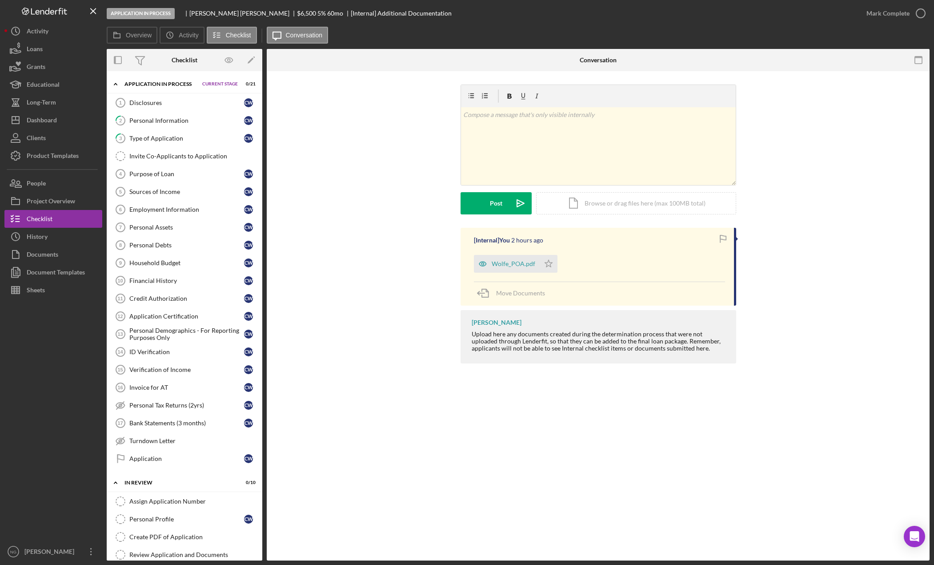
click at [48, 391] on div at bounding box center [53, 421] width 98 height 244
click at [180, 393] on link "Invoice for AT 16 Invoice for AT C W" at bounding box center [184, 387] width 147 height 18
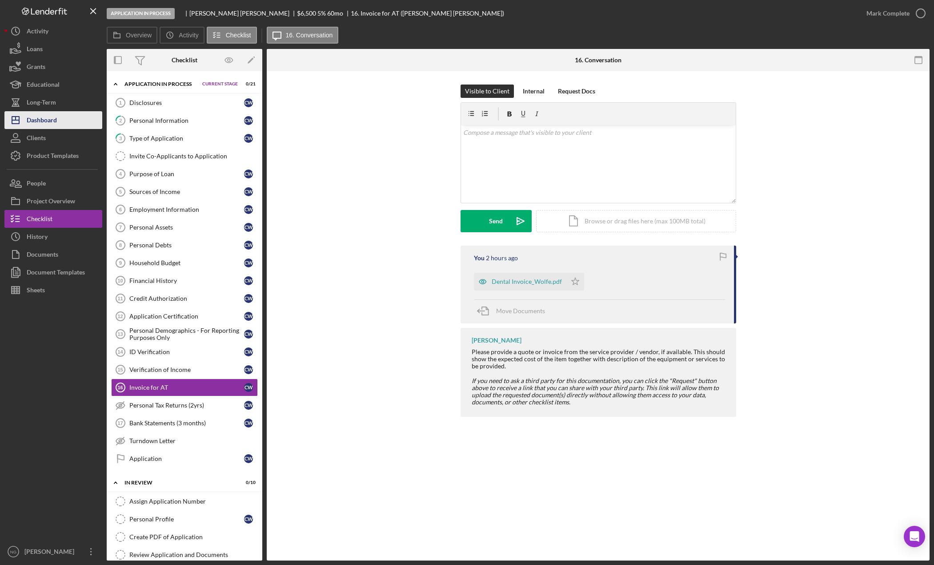
click at [63, 117] on button "Icon/Dashboard Dashboard" at bounding box center [53, 120] width 98 height 18
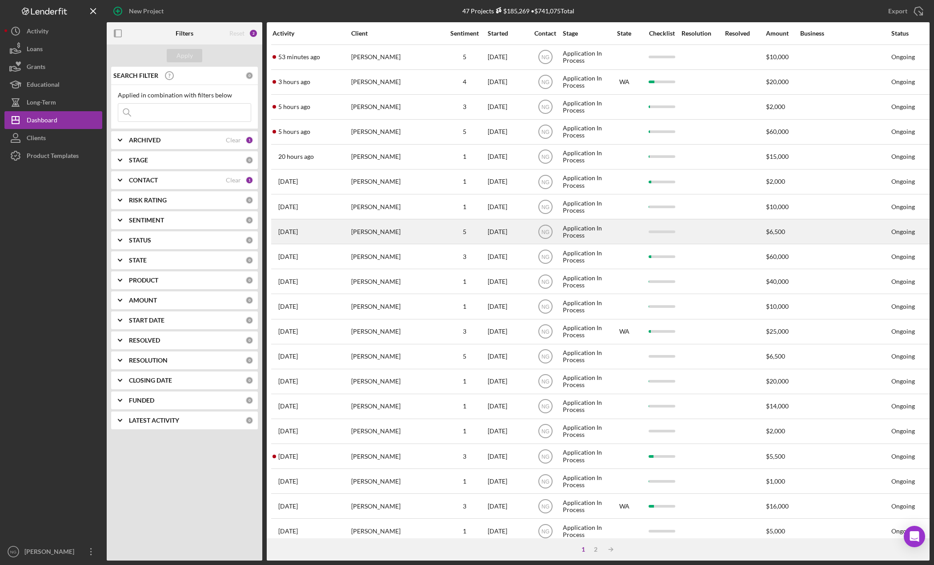
click at [421, 236] on div "Corinne H. Wolfe" at bounding box center [395, 232] width 89 height 24
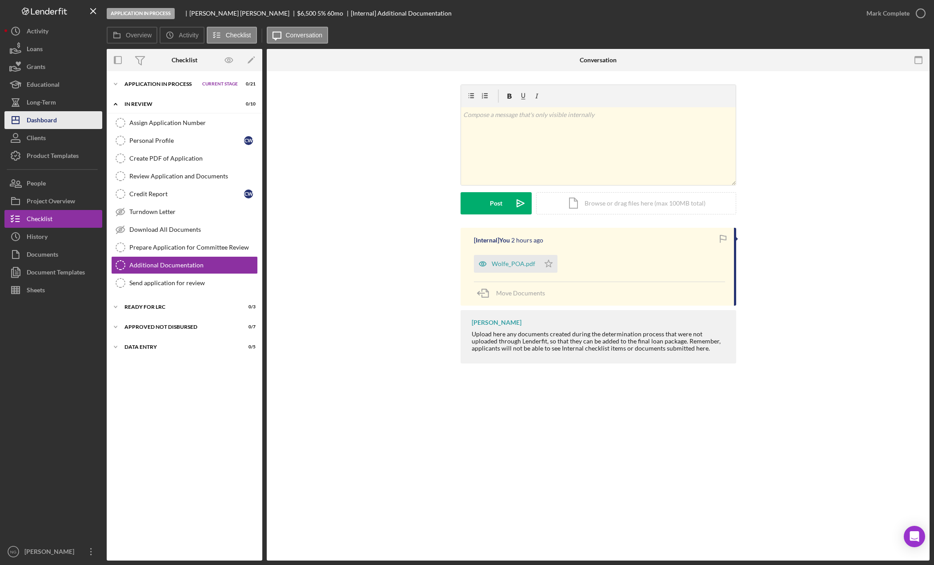
drag, startPoint x: 79, startPoint y: 126, endPoint x: 96, endPoint y: 125, distance: 16.9
click at [79, 126] on button "Icon/Dashboard Dashboard" at bounding box center [53, 120] width 98 height 18
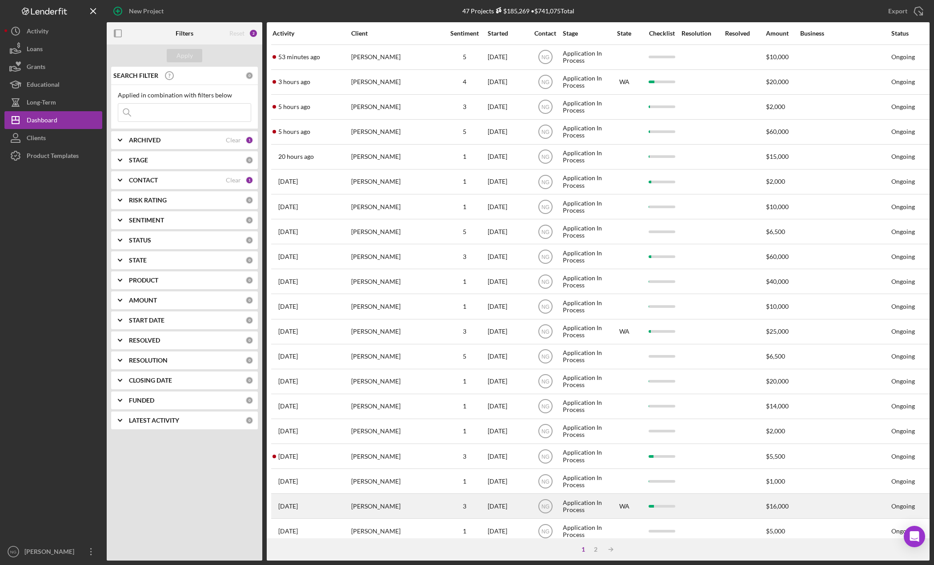
click at [362, 502] on div "Craig Norris" at bounding box center [395, 506] width 89 height 24
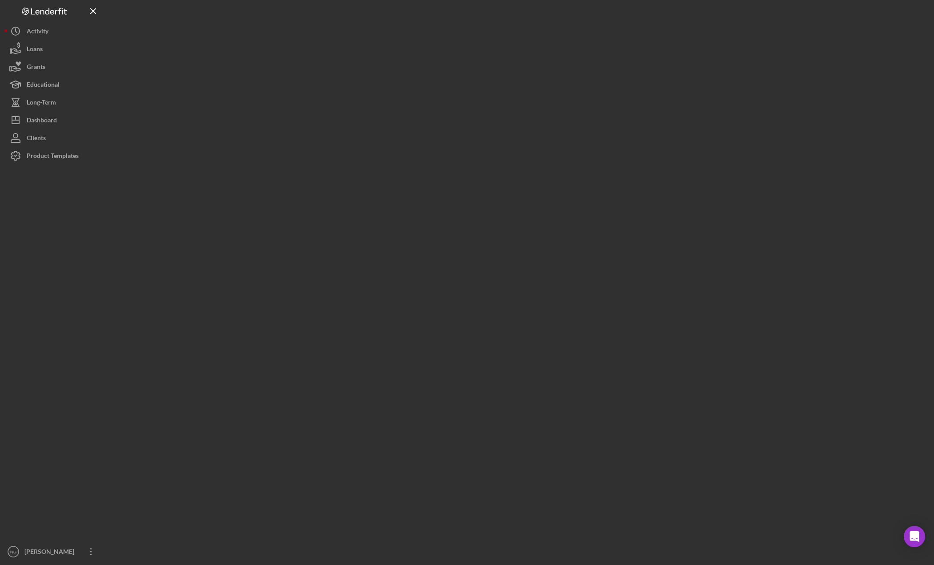
click at [362, 502] on div at bounding box center [518, 280] width 823 height 560
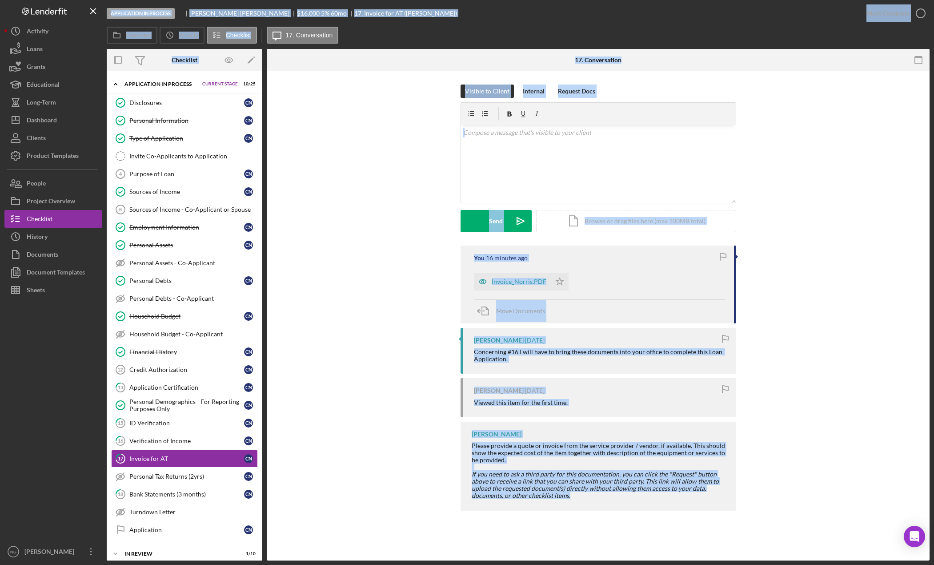
click at [291, 165] on div "Visible to Client Internal Request Docs v Color teal Color pink Remove color Ad…" at bounding box center [598, 164] width 636 height 161
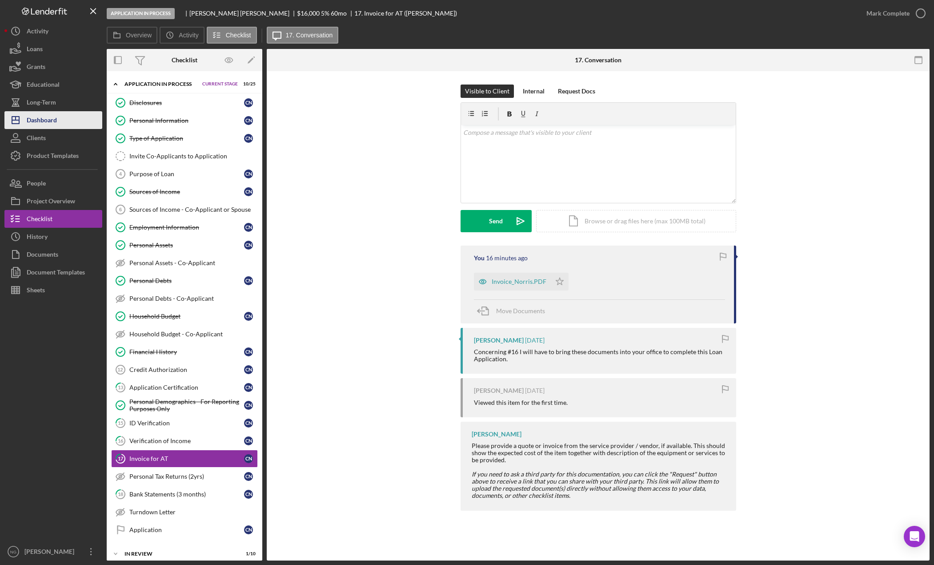
click at [44, 118] on div "Dashboard" at bounding box center [42, 121] width 30 height 20
